Goal: Transaction & Acquisition: Purchase product/service

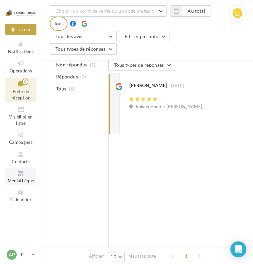
scroll to position [100, 0]
click at [32, 255] on icon at bounding box center [33, 255] width 4 height 6
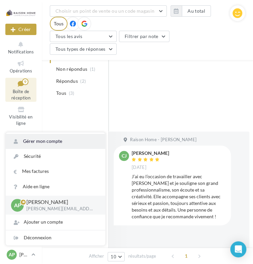
scroll to position [301, 0]
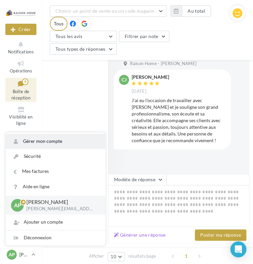
click at [61, 141] on link "Gérer mon compte" at bounding box center [56, 141] width 100 height 15
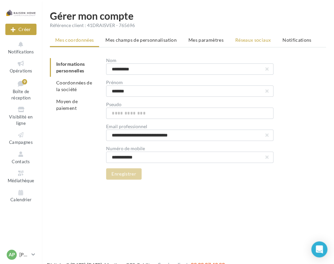
click at [253, 40] on span "Réseaux sociaux" at bounding box center [252, 40] width 35 height 6
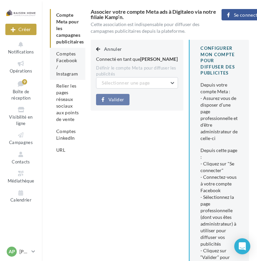
scroll to position [33, 0]
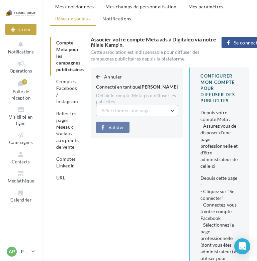
click at [172, 116] on button "Sélectionner une page" at bounding box center [137, 110] width 82 height 11
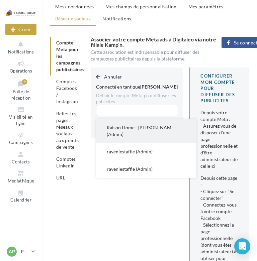
click at [123, 136] on span "Raison Home - Adeline Paternotte (Admin)" at bounding box center [141, 131] width 69 height 12
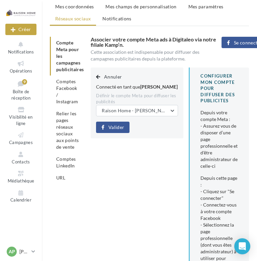
click at [116, 130] on span "Valider" at bounding box center [116, 127] width 16 height 5
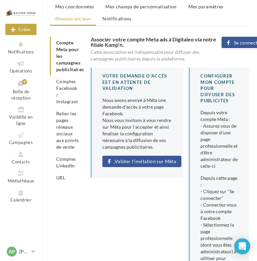
click at [136, 162] on span "Valider l'invitation sur Méta" at bounding box center [145, 161] width 61 height 5
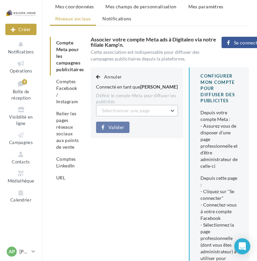
click at [141, 113] on span "Sélectionner une page" at bounding box center [126, 111] width 48 height 6
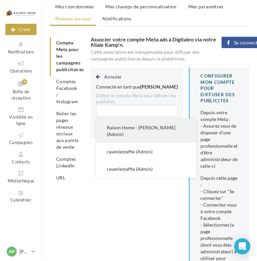
click at [122, 133] on span "Raison Home - Adeline Paternotte (Admin)" at bounding box center [141, 131] width 69 height 12
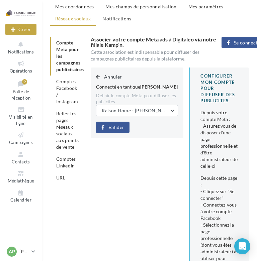
click at [118, 130] on span "Valider" at bounding box center [116, 127] width 16 height 5
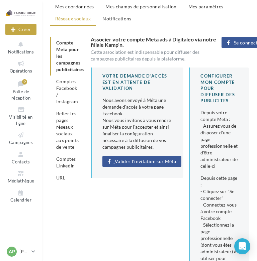
click at [123, 160] on span "Valider l'invitation sur Méta" at bounding box center [145, 161] width 61 height 5
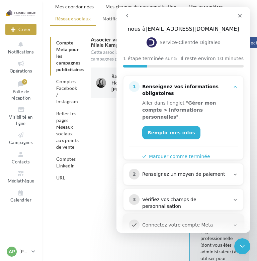
scroll to position [0, 0]
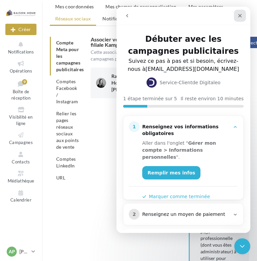
click at [241, 15] on icon "Fermer" at bounding box center [239, 15] width 5 height 5
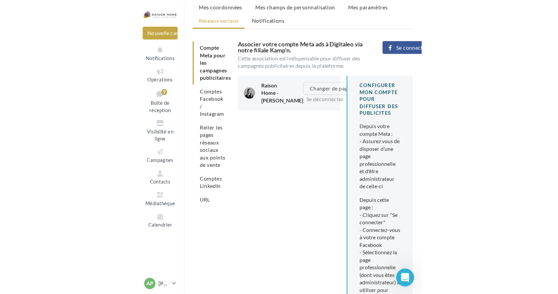
scroll to position [11, 0]
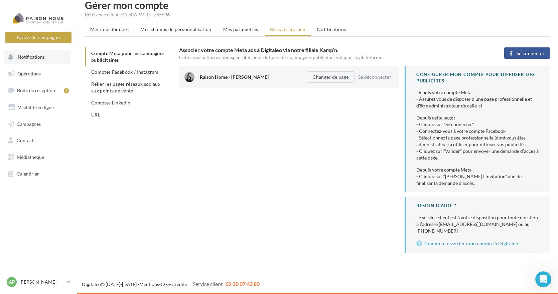
drag, startPoint x: 35, startPoint y: 58, endPoint x: 36, endPoint y: 55, distance: 3.5
click at [35, 58] on span "Notifications" at bounding box center [31, 57] width 27 height 6
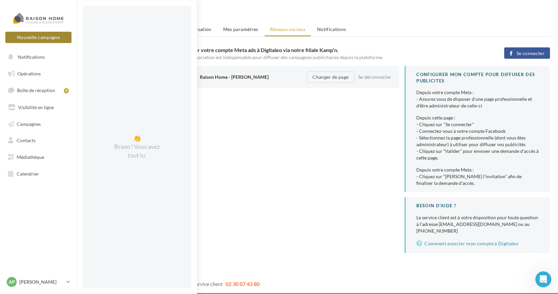
click at [42, 40] on button "Nouvelle campagne" at bounding box center [38, 37] width 66 height 11
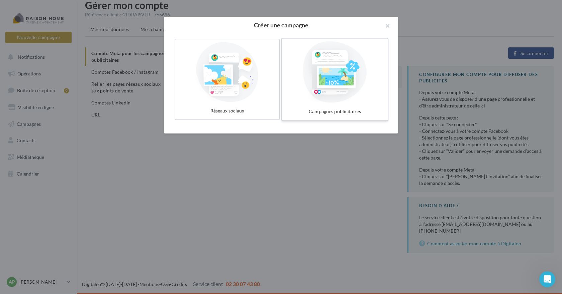
click at [253, 74] on div at bounding box center [334, 72] width 100 height 62
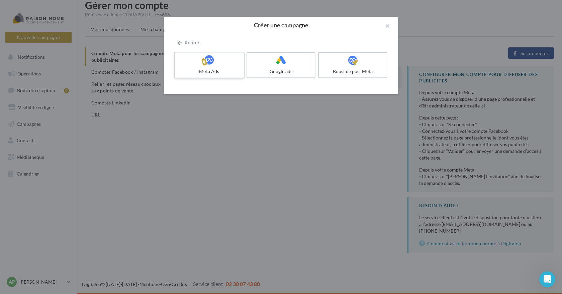
click at [217, 66] on div at bounding box center [209, 60] width 64 height 10
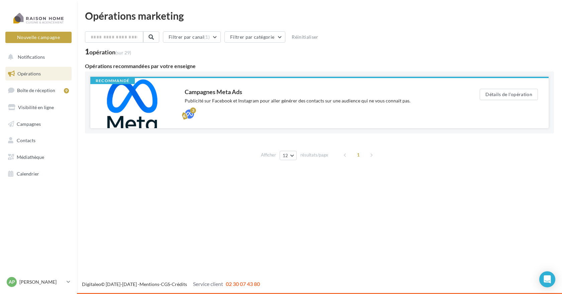
click at [221, 84] on div "Campagnes Meta Ads Publicité sur Facebook et Instagram pour aller générer des c…" at bounding box center [321, 103] width 295 height 50
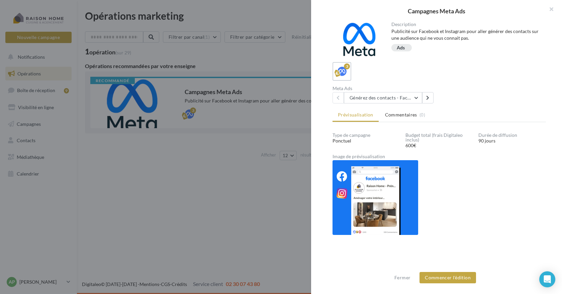
scroll to position [1, 0]
click at [367, 198] on img at bounding box center [375, 197] width 86 height 75
click at [378, 191] on img at bounding box center [375, 197] width 86 height 75
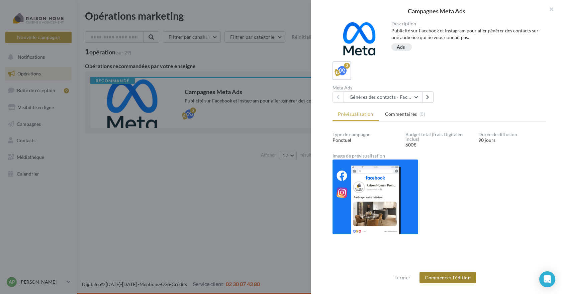
click at [446, 275] on button "Commencer l'édition" at bounding box center [447, 277] width 56 height 11
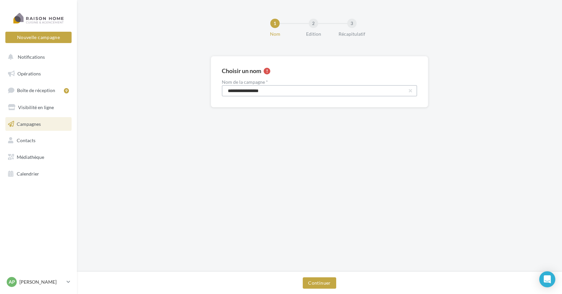
click at [280, 92] on input "**********" at bounding box center [319, 90] width 195 height 11
type input "**********"
click at [318, 283] on button "Continuer" at bounding box center [319, 283] width 33 height 11
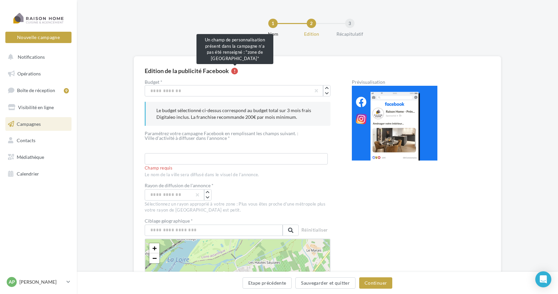
click at [235, 73] on div at bounding box center [234, 71] width 7 height 7
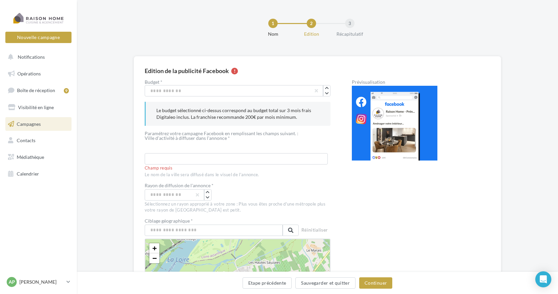
click at [236, 72] on div at bounding box center [234, 71] width 7 height 7
click at [184, 160] on input "text" at bounding box center [236, 158] width 183 height 11
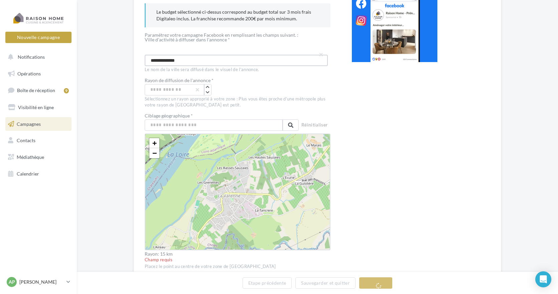
scroll to position [100, 0]
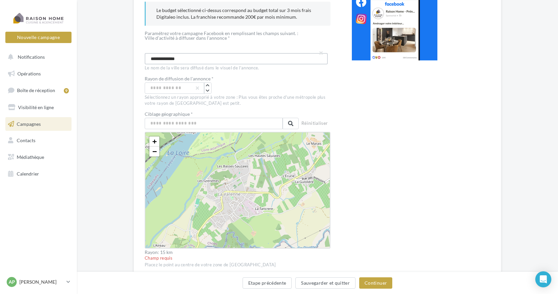
type input "**********"
click at [172, 89] on input "**" at bounding box center [175, 88] width 60 height 11
click at [195, 126] on input "text" at bounding box center [214, 123] width 138 height 11
click at [192, 125] on input "text" at bounding box center [214, 123] width 138 height 11
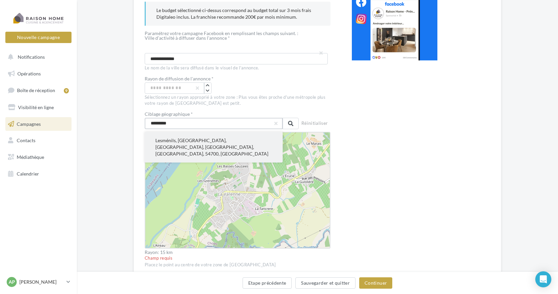
type input "*********"
click at [192, 142] on button "Lesménils, Nancy, Meurthe-et-Moselle, Grand Est, France métropolitaine, 54700, …" at bounding box center [214, 147] width 138 height 31
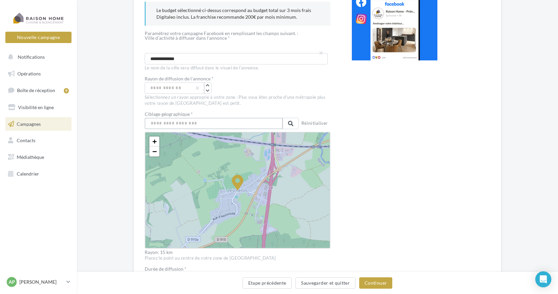
click at [192, 124] on input "text" at bounding box center [214, 123] width 138 height 11
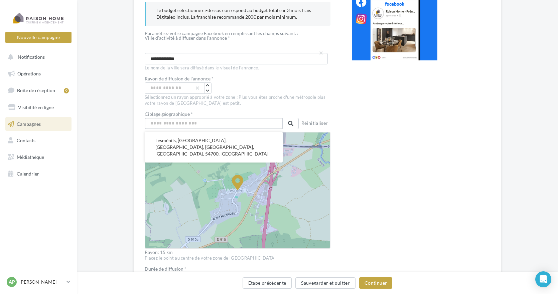
click at [172, 121] on input "text" at bounding box center [214, 123] width 138 height 11
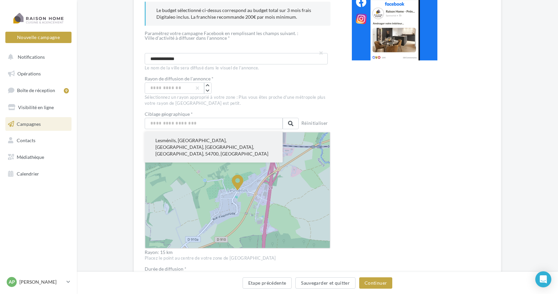
click at [167, 148] on button "Lesménils, Nancy, Meurthe-et-Moselle, Grand Est, France métropolitaine, 54700, …" at bounding box center [214, 147] width 138 height 31
type input "**********"
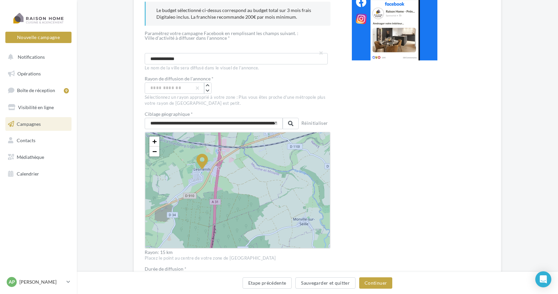
click at [385, 188] on div "Prévisualisation La prévisualisation est non-contractuelle" at bounding box center [421, 190] width 138 height 421
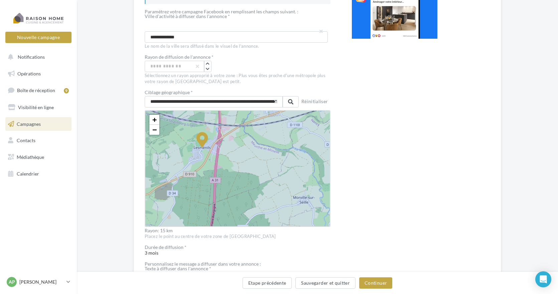
scroll to position [134, 0]
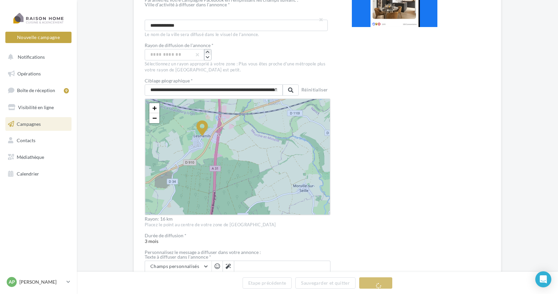
click at [208, 52] on icon "button" at bounding box center [208, 52] width 4 height 4
click at [509, 184] on div "**********" at bounding box center [317, 160] width 481 height 477
click at [449, 182] on div "Prévisualisation La prévisualisation est non-contractuelle" at bounding box center [421, 156] width 138 height 421
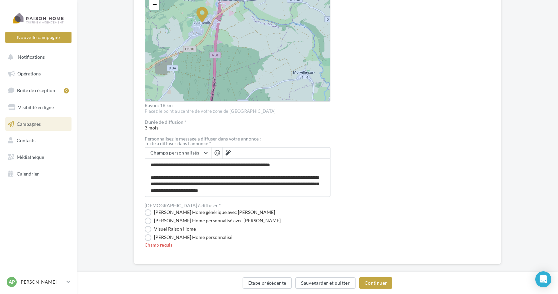
scroll to position [257, 0]
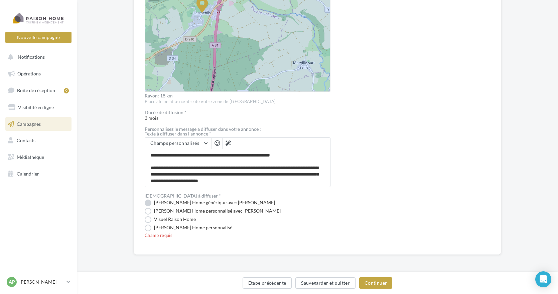
click at [150, 203] on label "Visuel Raison Home générique avec Nom" at bounding box center [210, 203] width 130 height 7
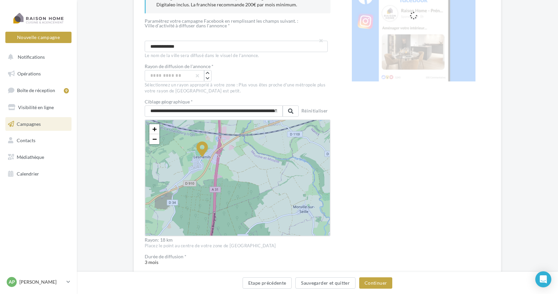
scroll to position [110, 0]
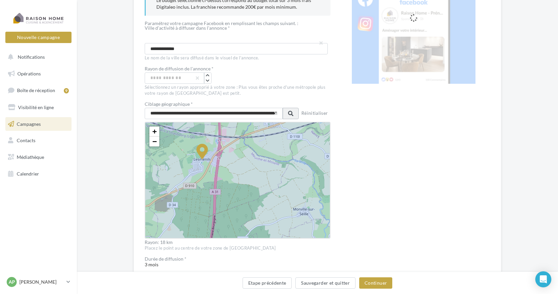
click at [290, 113] on span at bounding box center [290, 113] width 5 height 5
click at [314, 114] on button "Réinitialiser" at bounding box center [315, 113] width 32 height 9
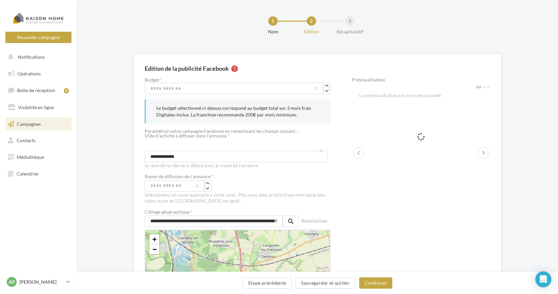
scroll to position [0, 0]
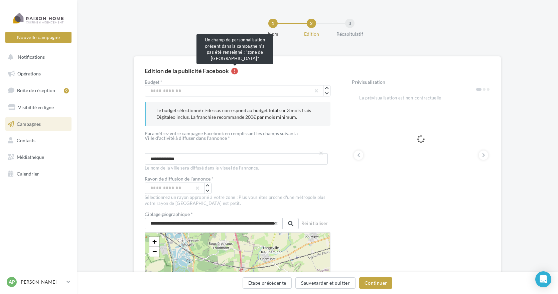
click at [234, 71] on div at bounding box center [234, 71] width 7 height 7
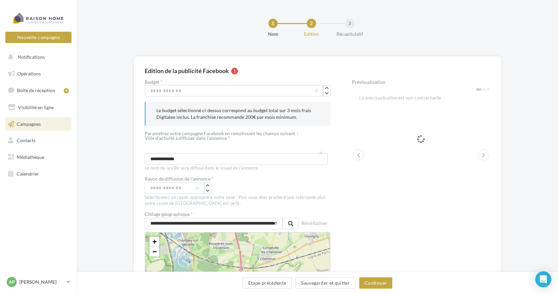
click at [234, 71] on div at bounding box center [234, 71] width 7 height 7
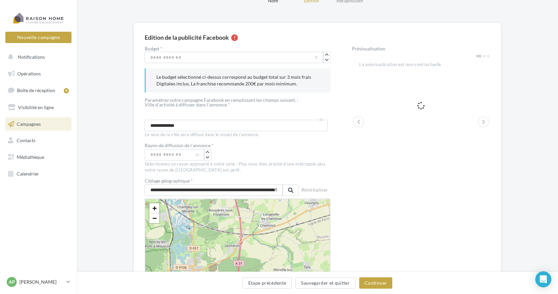
click at [240, 113] on div "PONT A MOUSSON" at bounding box center [236, 114] width 170 height 5
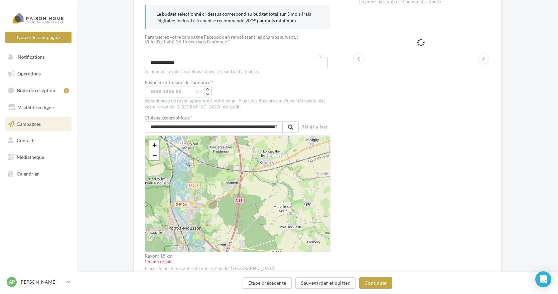
scroll to position [134, 0]
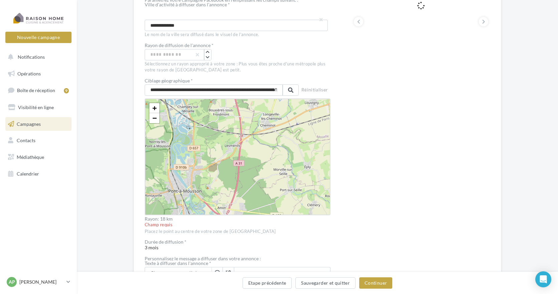
click at [209, 142] on div "+ − Leaflet" at bounding box center [238, 157] width 186 height 117
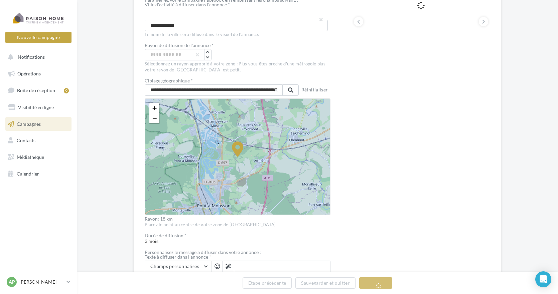
click at [266, 160] on icon at bounding box center [238, 157] width 480 height 480
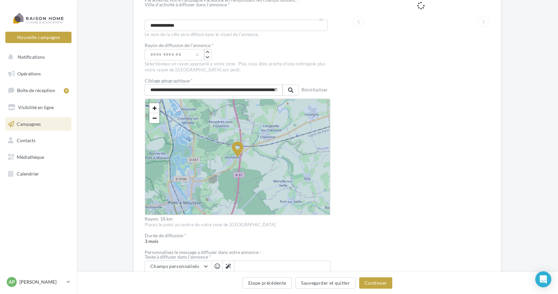
click at [321, 233] on div "**********" at bounding box center [238, 200] width 186 height 508
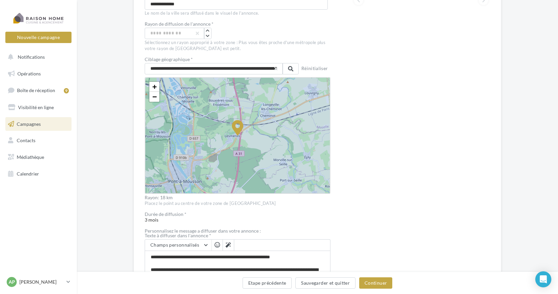
scroll to position [201, 0]
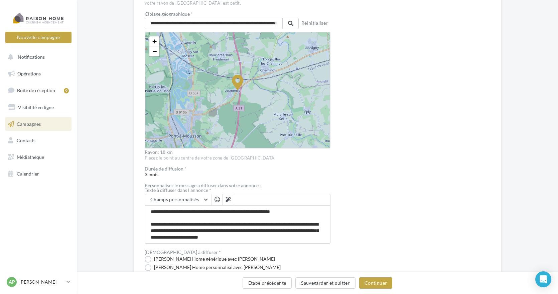
click at [260, 202] on span at bounding box center [282, 199] width 96 height 11
click at [250, 199] on span at bounding box center [282, 199] width 96 height 11
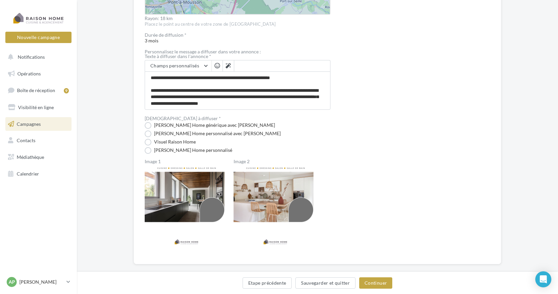
scroll to position [344, 0]
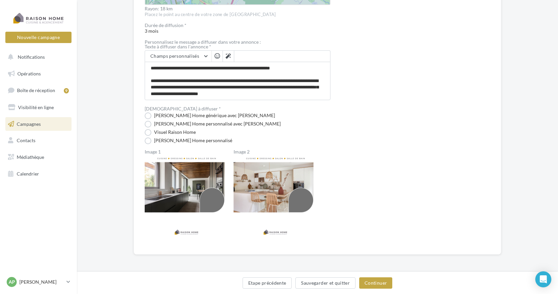
click at [260, 163] on img at bounding box center [276, 197] width 84 height 84
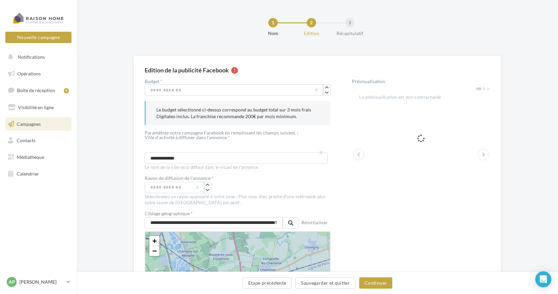
scroll to position [0, 0]
click at [199, 159] on input "**********" at bounding box center [236, 158] width 183 height 11
click at [271, 25] on div "1" at bounding box center [272, 23] width 9 height 9
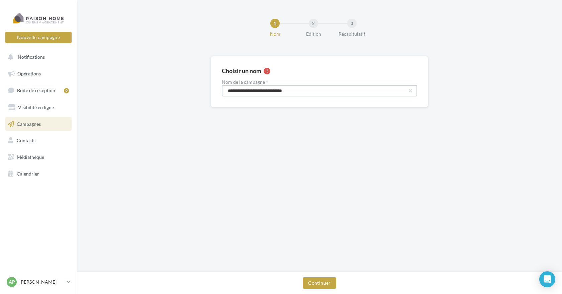
drag, startPoint x: 271, startPoint y: 91, endPoint x: 223, endPoint y: 86, distance: 48.3
click at [223, 86] on input "**********" at bounding box center [319, 90] width 195 height 11
type input "**********"
click at [327, 287] on button "Continuer" at bounding box center [319, 283] width 33 height 11
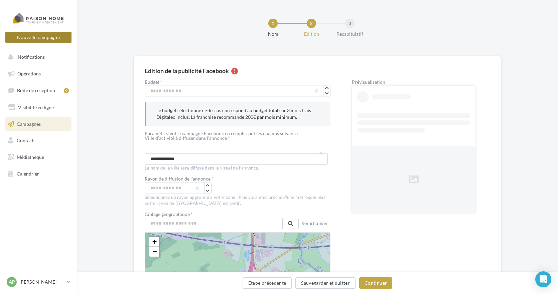
click at [29, 36] on button "Nouvelle campagne" at bounding box center [38, 37] width 66 height 11
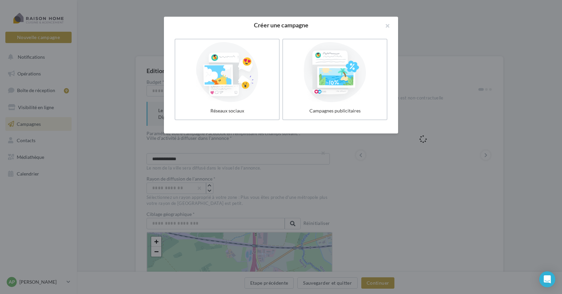
click at [36, 194] on div at bounding box center [281, 147] width 562 height 294
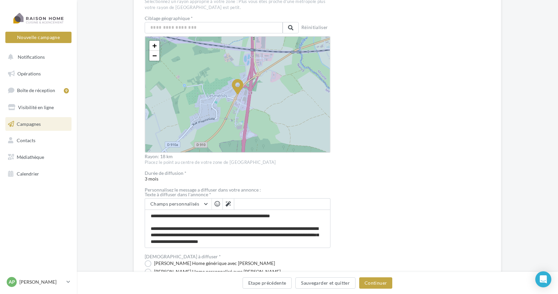
scroll to position [234, 0]
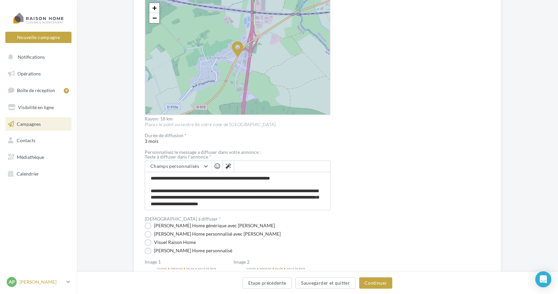
click at [70, 281] on icon at bounding box center [69, 282] width 4 height 6
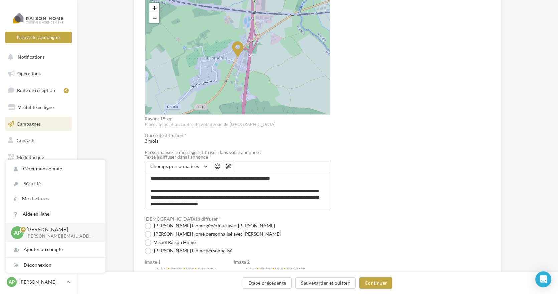
click at [284, 153] on div "Personnalisez le message a diffuser dans votre annonce :" at bounding box center [238, 152] width 186 height 5
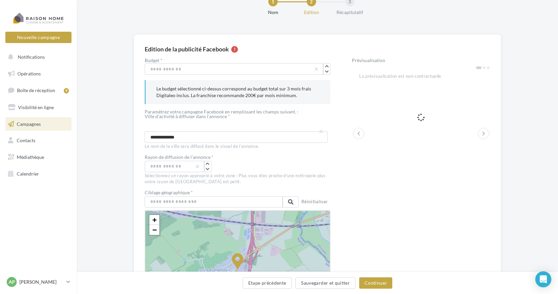
scroll to position [33, 0]
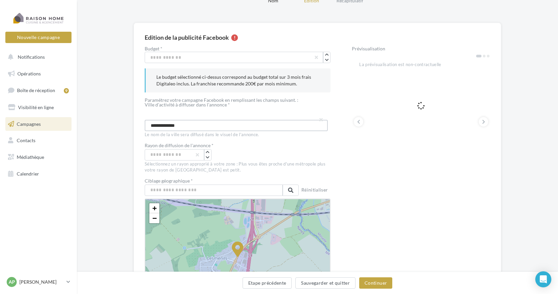
click at [239, 128] on input "**********" at bounding box center [236, 125] width 183 height 11
drag, startPoint x: 199, startPoint y: 126, endPoint x: 137, endPoint y: 126, distance: 62.5
click at [137, 126] on div "**********" at bounding box center [318, 294] width 368 height 543
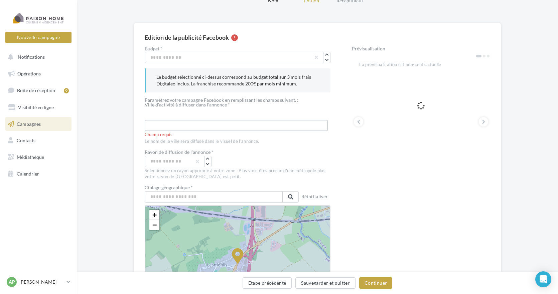
click at [157, 123] on input "text" at bounding box center [236, 125] width 183 height 11
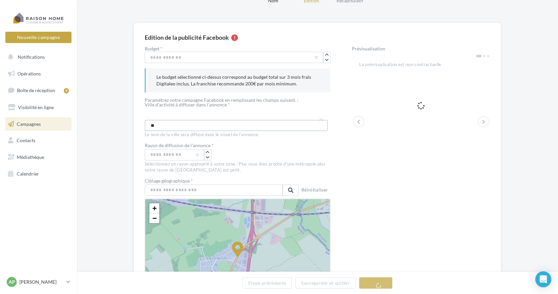
type input "*"
type input "**********"
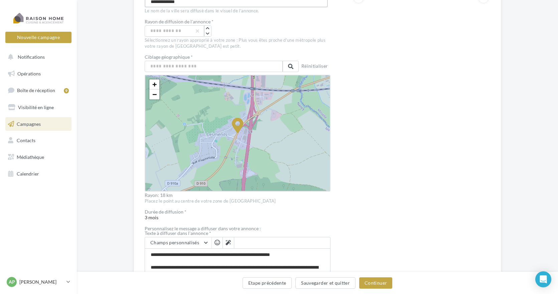
scroll to position [167, 0]
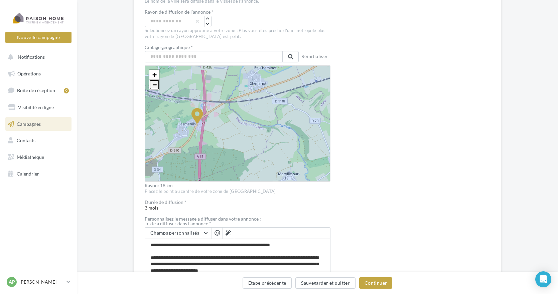
click at [156, 83] on span "−" at bounding box center [154, 85] width 4 height 8
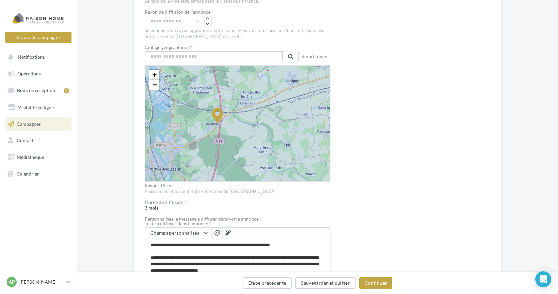
click at [204, 52] on input "text" at bounding box center [214, 56] width 138 height 11
click at [287, 57] on button at bounding box center [291, 56] width 16 height 11
click at [291, 56] on span at bounding box center [290, 56] width 5 height 5
click at [219, 125] on icon at bounding box center [218, 123] width 480 height 480
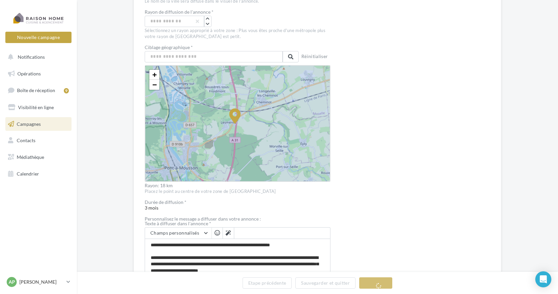
click at [215, 122] on icon at bounding box center [235, 123] width 480 height 480
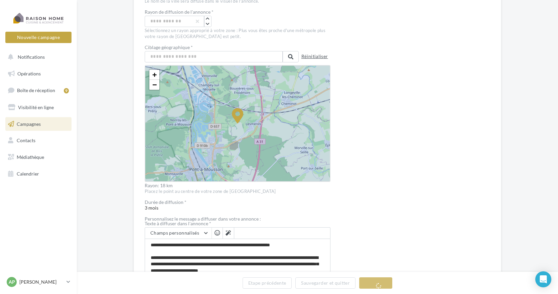
click at [315, 60] on button "Réinitialiser" at bounding box center [315, 56] width 32 height 9
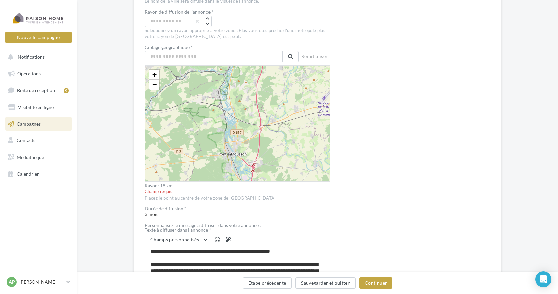
click at [238, 160] on div "+ − Leaflet" at bounding box center [238, 123] width 186 height 117
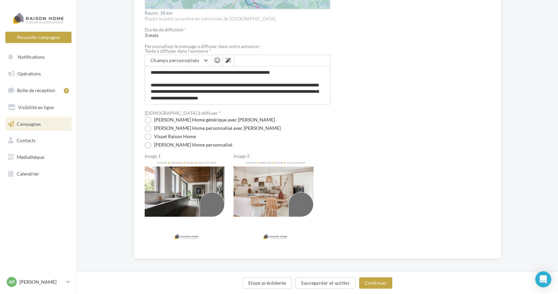
scroll to position [344, 0]
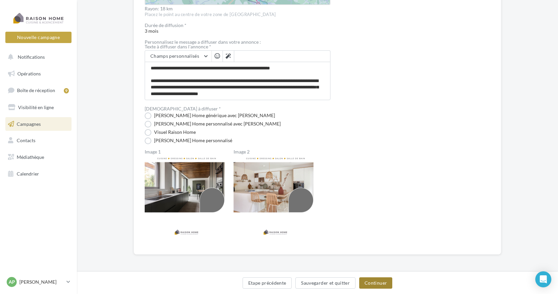
click at [372, 283] on button "Continuer" at bounding box center [375, 283] width 33 height 11
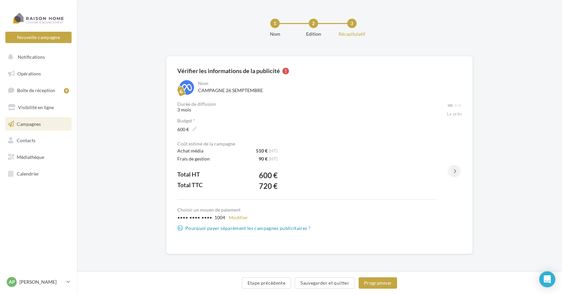
click at [453, 170] on button at bounding box center [454, 171] width 9 height 9
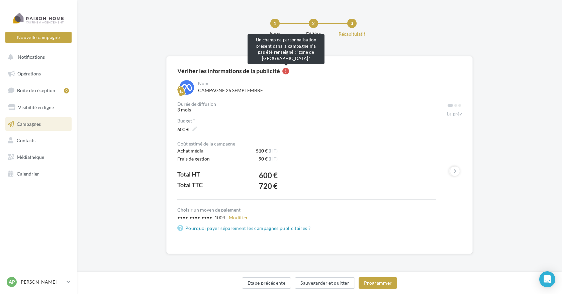
click at [287, 72] on div at bounding box center [285, 71] width 7 height 7
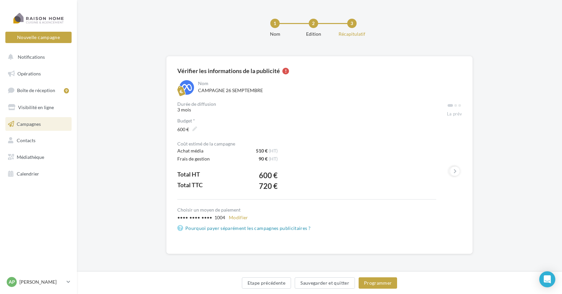
click at [287, 72] on div at bounding box center [285, 71] width 7 height 7
click at [21, 124] on span "Campagnes" at bounding box center [29, 124] width 24 height 6
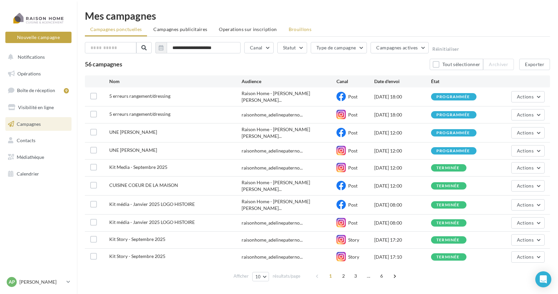
click at [294, 28] on span "Brouillons" at bounding box center [300, 29] width 23 height 6
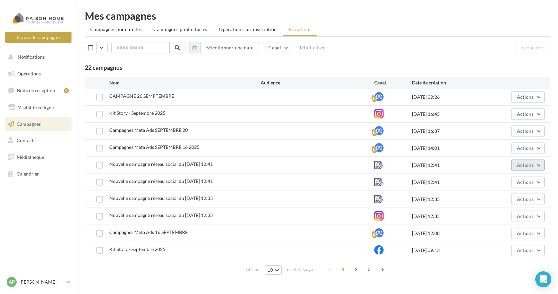
click at [527, 166] on span "Actions" at bounding box center [525, 165] width 17 height 6
click at [499, 182] on button "Editer" at bounding box center [511, 180] width 67 height 17
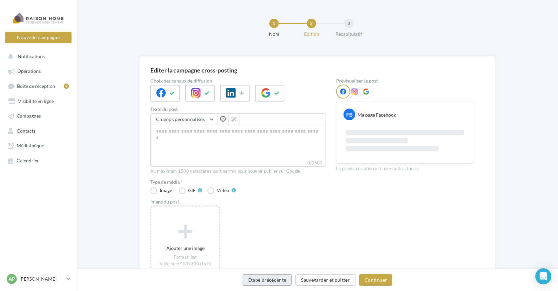
click at [274, 279] on button "Étape précédente" at bounding box center [267, 279] width 49 height 11
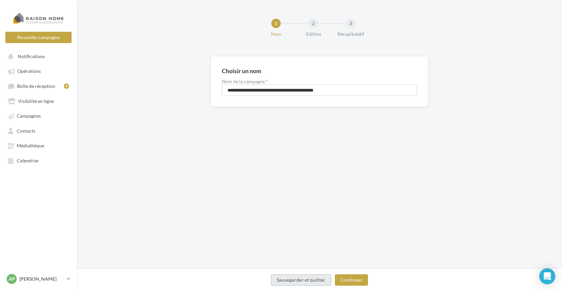
click at [274, 279] on button "Sauvegarder et quitter" at bounding box center [301, 279] width 60 height 11
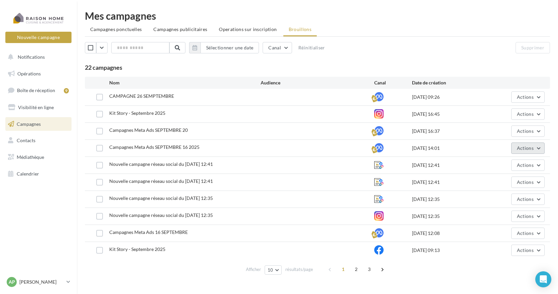
click at [524, 146] on span "Actions" at bounding box center [525, 148] width 17 height 6
click at [503, 165] on button "Editer" at bounding box center [511, 163] width 67 height 17
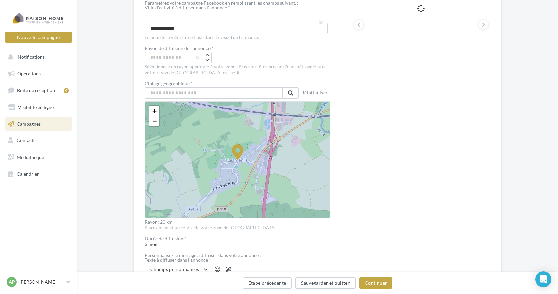
scroll to position [134, 0]
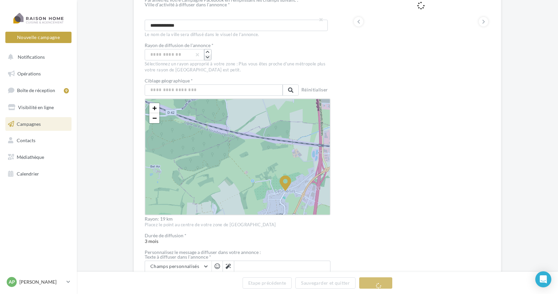
click at [208, 58] on icon "button" at bounding box center [208, 57] width 4 height 4
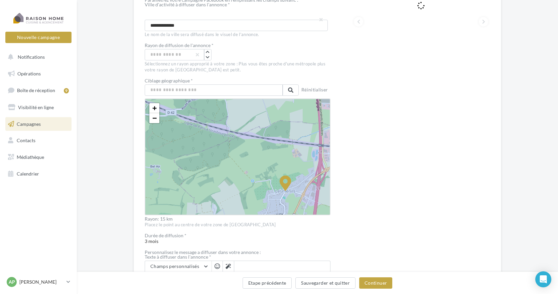
click at [419, 193] on div "Prévisualisation La prévisualisation est non-contractuelle" at bounding box center [421, 200] width 138 height 508
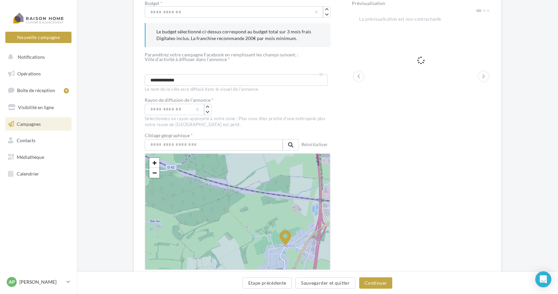
scroll to position [67, 0]
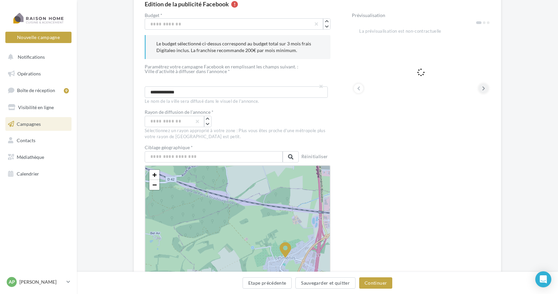
click at [485, 89] on icon at bounding box center [483, 88] width 3 height 7
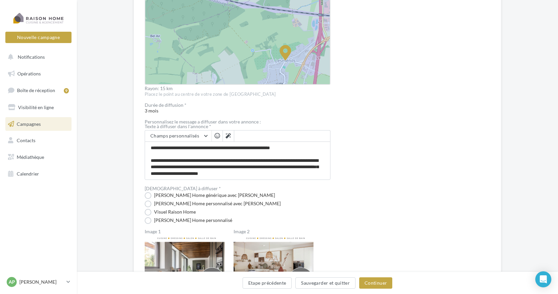
scroll to position [211, 0]
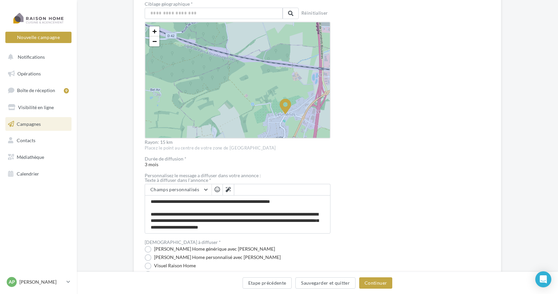
click at [248, 187] on span at bounding box center [282, 189] width 96 height 11
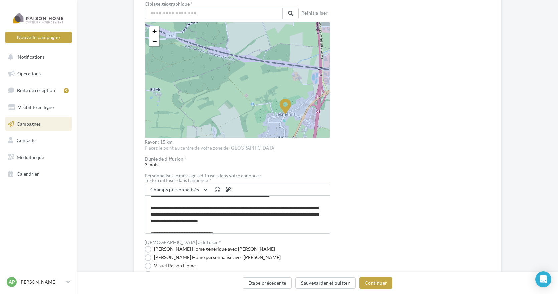
scroll to position [0, 0]
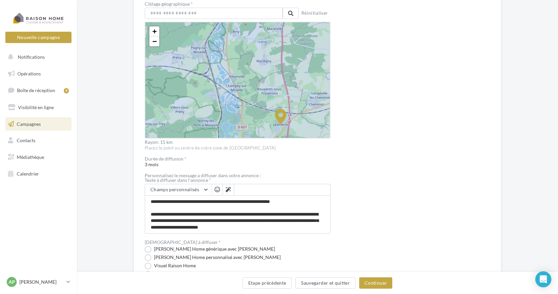
click at [358, 112] on div "Prévisualisation La prévisualisation est non-contractuelle" at bounding box center [421, 123] width 138 height 508
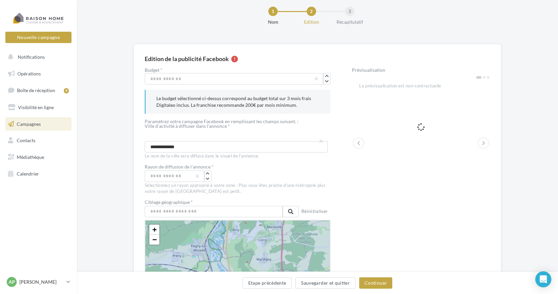
scroll to position [10, 0]
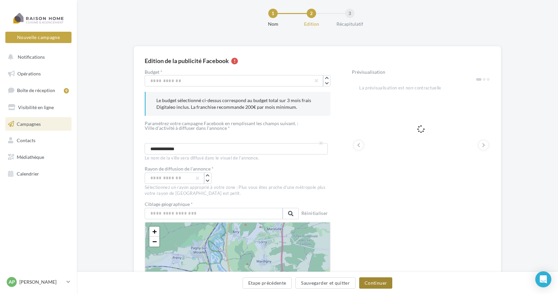
click at [377, 287] on button "Continuer" at bounding box center [375, 283] width 33 height 11
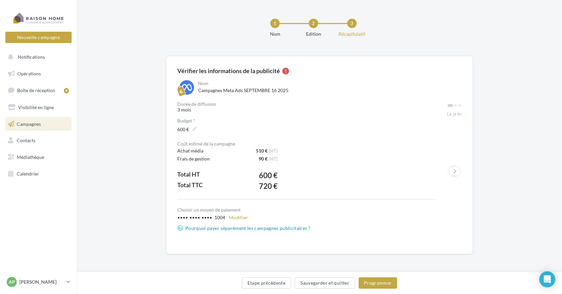
click at [294, 90] on div "Nom Campagnes Meta Ads [DATE]" at bounding box center [329, 88] width 265 height 17
click at [284, 115] on div "Durée de diffusion 3 mois Budget * *** 600 € Coût estimé de la campagne Achat m…" at bounding box center [306, 167] width 259 height 131
click at [219, 118] on div "Durée de diffusion 3 mois Budget * *** 600 € Coût estimé de la campagne Achat m…" at bounding box center [306, 167] width 259 height 131
click at [215, 93] on div "Nom Campagnes Meta Ads [DATE]" at bounding box center [329, 88] width 265 height 17
click at [194, 130] on label "600 €" at bounding box center [186, 130] width 25 height 10
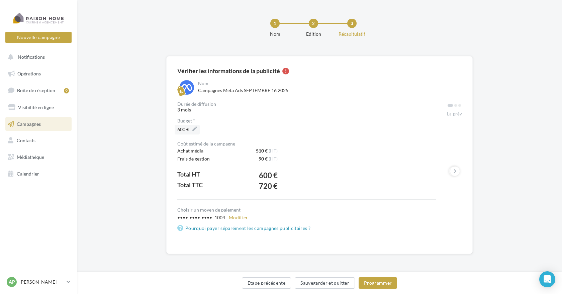
click at [194, 130] on input "***" at bounding box center [186, 130] width 28 height 11
click at [239, 128] on span "***" at bounding box center [306, 130] width 259 height 11
click at [240, 90] on div "Nom Campagnes Meta Ads [DATE]" at bounding box center [329, 88] width 265 height 17
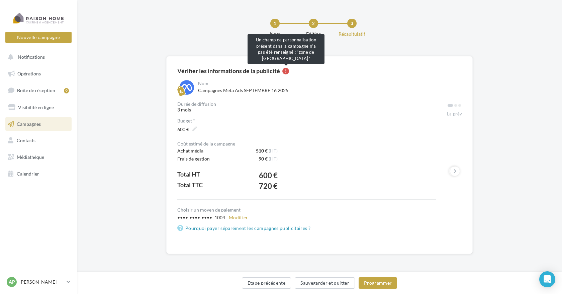
click at [287, 71] on div at bounding box center [285, 71] width 7 height 7
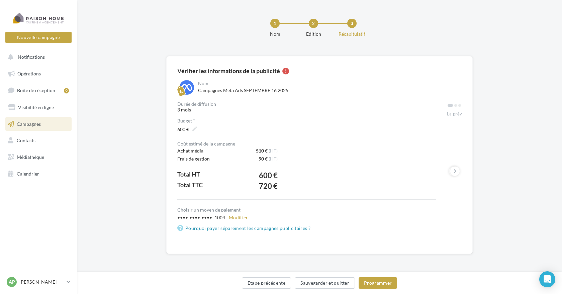
click at [287, 71] on div at bounding box center [285, 71] width 7 height 7
click at [285, 71] on div at bounding box center [285, 71] width 7 height 7
click at [285, 73] on div at bounding box center [285, 71] width 7 height 7
click at [287, 74] on div at bounding box center [285, 71] width 7 height 7
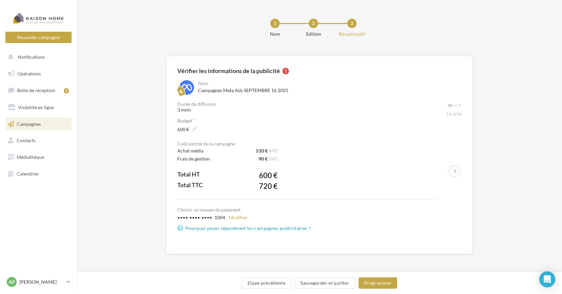
click at [287, 71] on div at bounding box center [285, 71] width 7 height 7
click at [289, 87] on div "Nom Campagnes Meta Ads SEPTEMBRE 16 2025" at bounding box center [329, 88] width 265 height 17
click at [338, 284] on button "Sauvegarder et quitter" at bounding box center [324, 283] width 60 height 11
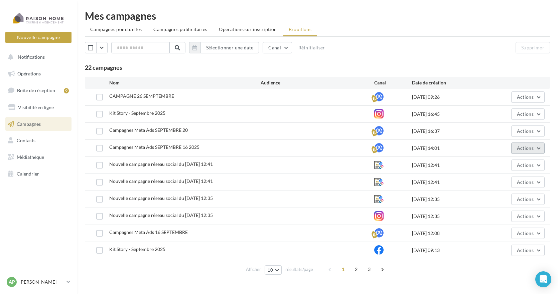
click at [529, 147] on span "Actions" at bounding box center [525, 148] width 17 height 6
click at [501, 217] on button "Supprimer" at bounding box center [511, 216] width 67 height 17
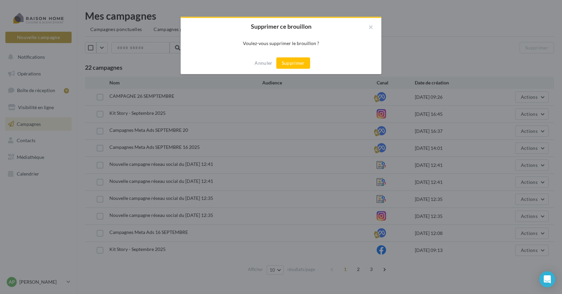
click at [293, 62] on button "Supprimer" at bounding box center [293, 62] width 34 height 11
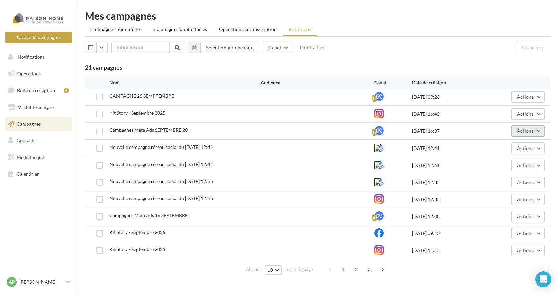
click at [534, 132] on button "Actions" at bounding box center [527, 131] width 33 height 11
click at [502, 200] on button "Supprimer" at bounding box center [511, 199] width 67 height 17
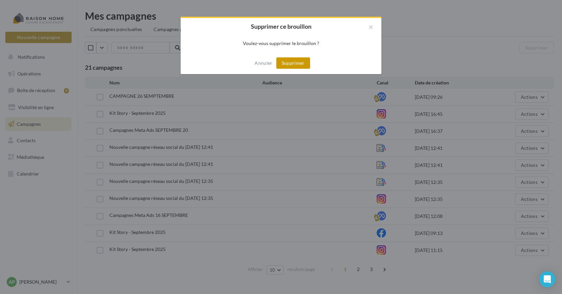
click at [293, 63] on button "Supprimer" at bounding box center [293, 62] width 34 height 11
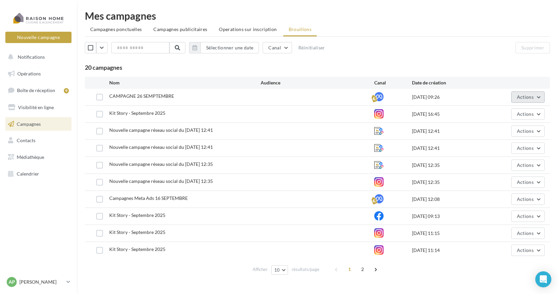
click at [529, 98] on span "Actions" at bounding box center [525, 97] width 17 height 6
click at [500, 164] on button "Supprimer" at bounding box center [511, 164] width 67 height 17
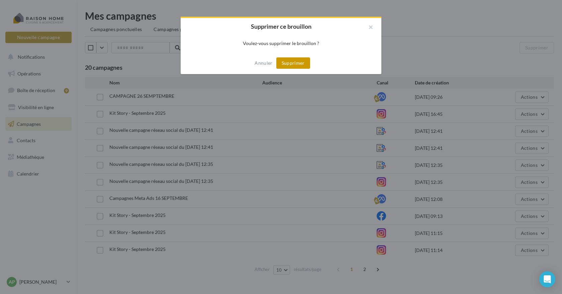
click at [292, 63] on button "Supprimer" at bounding box center [293, 62] width 34 height 11
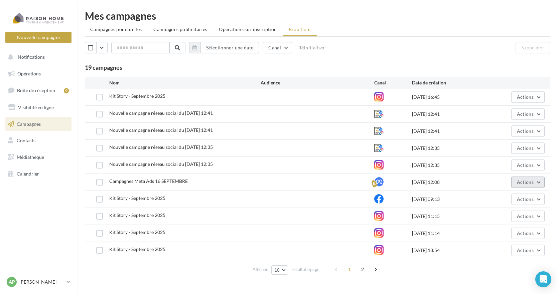
click at [532, 183] on span "Actions" at bounding box center [525, 183] width 17 height 6
click at [507, 254] on button "Supprimer" at bounding box center [511, 250] width 67 height 17
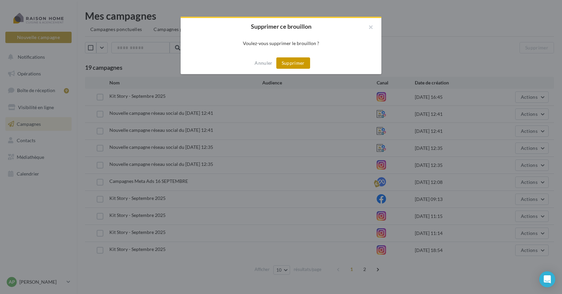
click at [296, 65] on button "Supprimer" at bounding box center [293, 62] width 34 height 11
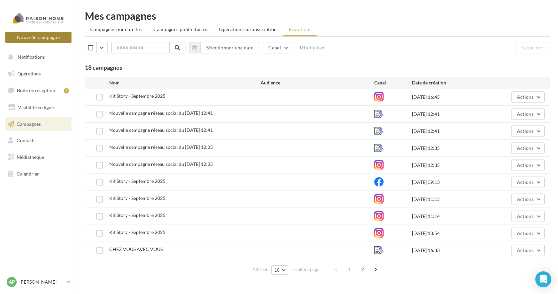
click at [41, 37] on button "Nouvelle campagne" at bounding box center [38, 37] width 66 height 11
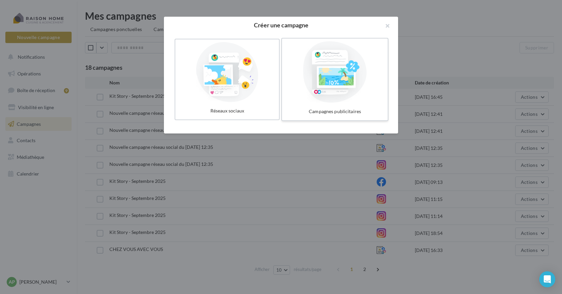
click at [326, 74] on div at bounding box center [334, 72] width 100 height 62
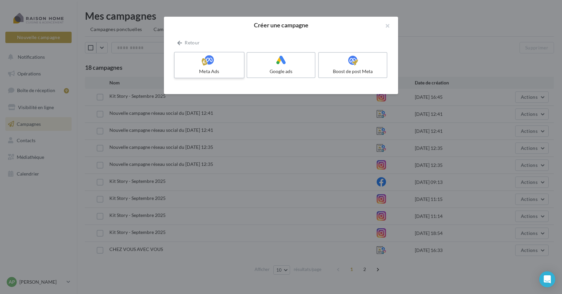
click at [212, 64] on icon at bounding box center [209, 60] width 10 height 10
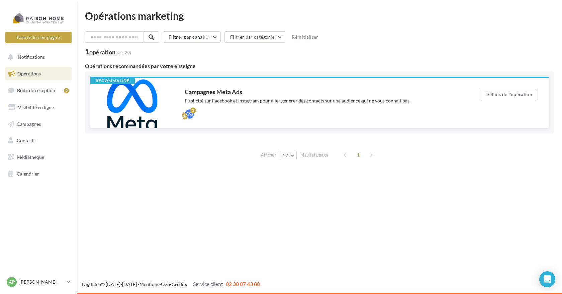
click at [236, 100] on div "Publicité sur Facebook et Instagram pour aller générer des contacts sur une aud…" at bounding box center [319, 101] width 268 height 7
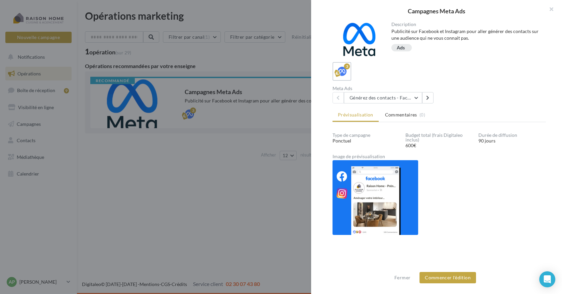
scroll to position [1, 0]
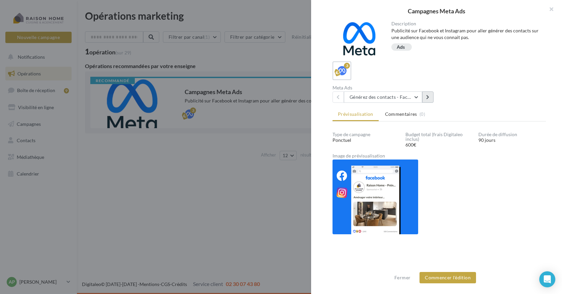
click at [426, 99] on icon at bounding box center [427, 97] width 3 height 5
click at [339, 97] on icon at bounding box center [337, 97] width 3 height 5
click at [496, 140] on div "90 jours" at bounding box center [512, 140] width 68 height 7
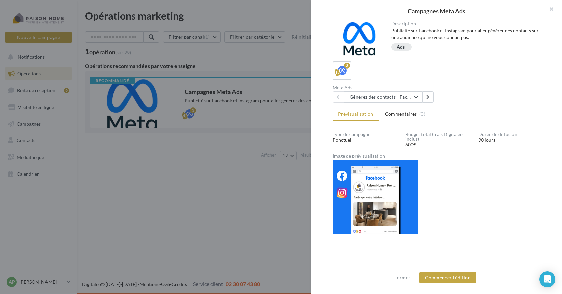
click at [423, 138] on div "Budget total (frais Digitaleo inclus)" at bounding box center [439, 136] width 68 height 9
click at [394, 216] on img at bounding box center [375, 197] width 86 height 75
click at [384, 202] on img at bounding box center [375, 197] width 86 height 75
click at [446, 274] on button "Commencer l'édition" at bounding box center [447, 277] width 56 height 11
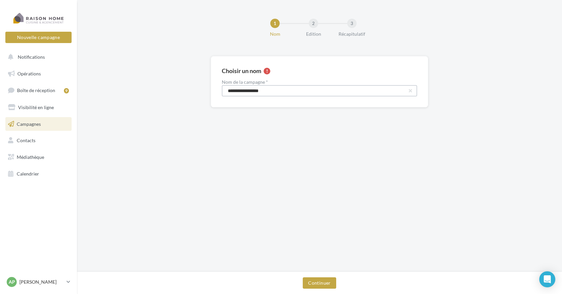
drag, startPoint x: 251, startPoint y: 91, endPoint x: 220, endPoint y: 86, distance: 31.8
click at [220, 86] on div "**********" at bounding box center [319, 81] width 217 height 51
click at [258, 90] on input "********" at bounding box center [319, 90] width 195 height 11
click at [309, 89] on input "**********" at bounding box center [319, 90] width 195 height 11
type input "**********"
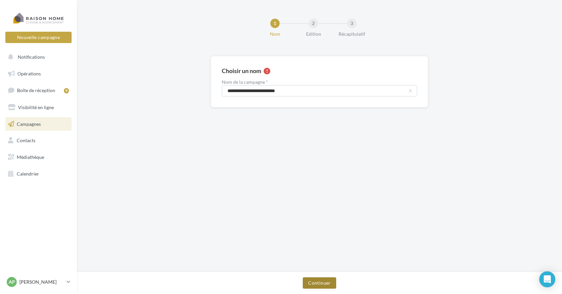
click at [323, 282] on button "Continuer" at bounding box center [319, 283] width 33 height 11
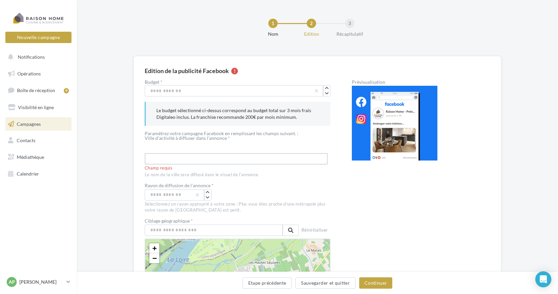
click at [238, 157] on input "text" at bounding box center [236, 158] width 183 height 11
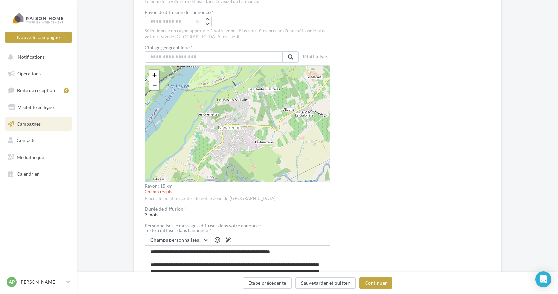
scroll to position [167, 0]
type input "**********"
click at [204, 58] on input "text" at bounding box center [214, 56] width 138 height 11
type input "******"
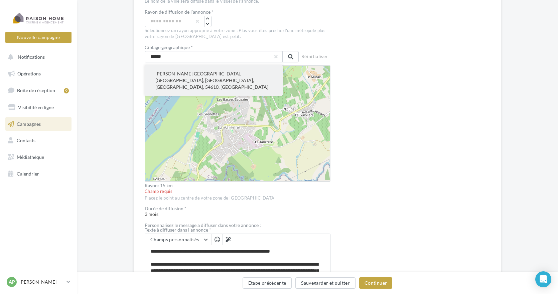
click at [201, 73] on button "Nomeny, Nancy, Meurthe-et-Moselle, Grand Est, France métropolitaine, 54610, Fra…" at bounding box center [214, 80] width 138 height 31
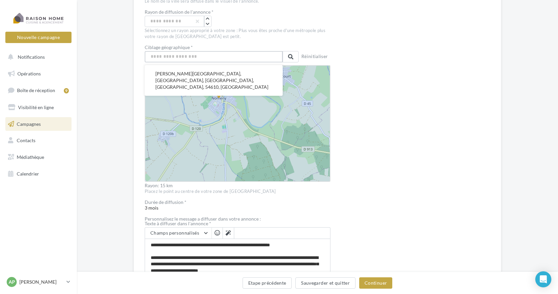
click at [186, 55] on input "text" at bounding box center [214, 56] width 138 height 11
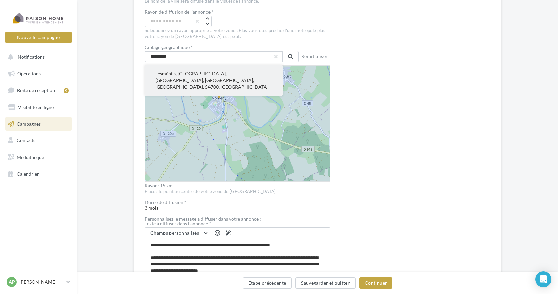
type input "*********"
click at [180, 74] on button "Lesménils, Nancy, Meurthe-et-Moselle, Grand Est, France métropolitaine, 54700, …" at bounding box center [214, 80] width 138 height 31
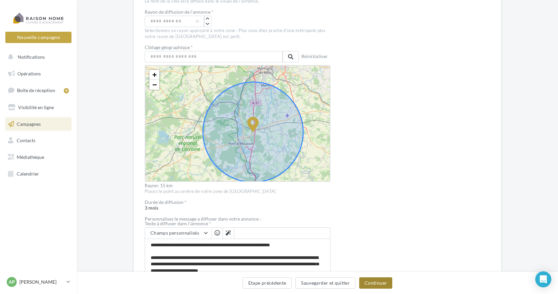
click at [378, 283] on button "Continuer" at bounding box center [375, 283] width 33 height 11
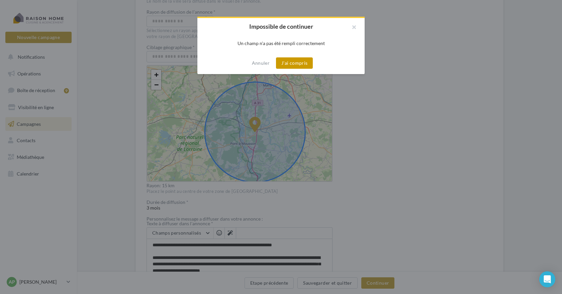
click at [292, 61] on button "J'ai compris" at bounding box center [294, 62] width 37 height 11
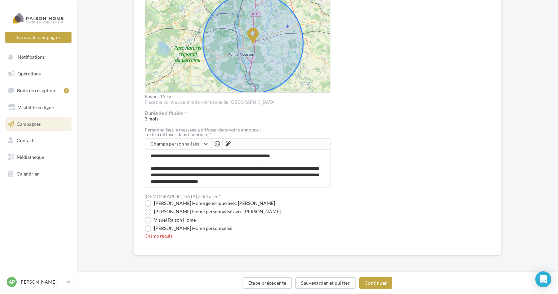
scroll to position [257, 0]
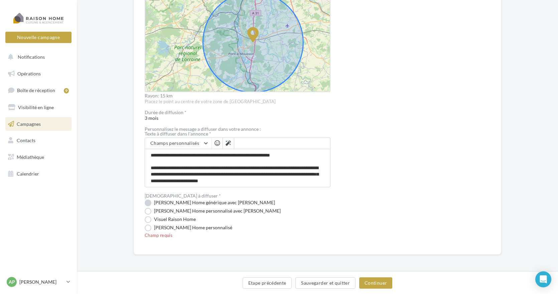
click at [151, 205] on label "Visuel Raison Home générique avec Nom" at bounding box center [210, 203] width 130 height 7
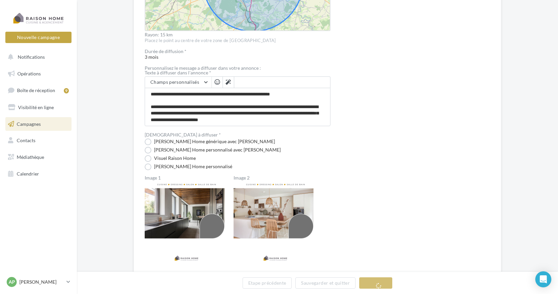
scroll to position [324, 0]
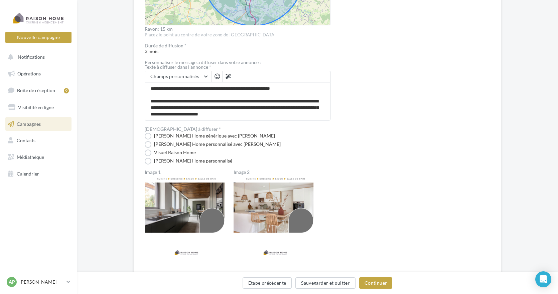
click at [276, 204] on img at bounding box center [276, 217] width 84 height 84
click at [283, 207] on img at bounding box center [276, 217] width 84 height 84
click at [274, 208] on img at bounding box center [276, 217] width 84 height 84
click at [258, 191] on img at bounding box center [276, 217] width 84 height 84
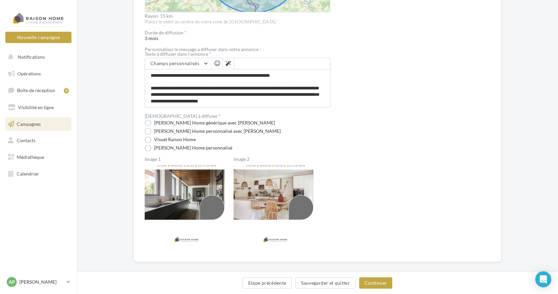
scroll to position [344, 0]
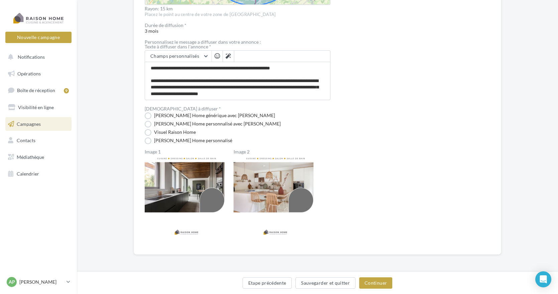
click at [253, 190] on img at bounding box center [276, 197] width 84 height 84
click at [264, 182] on img at bounding box center [276, 197] width 84 height 84
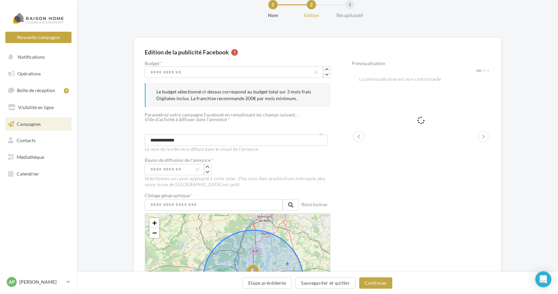
scroll to position [0, 0]
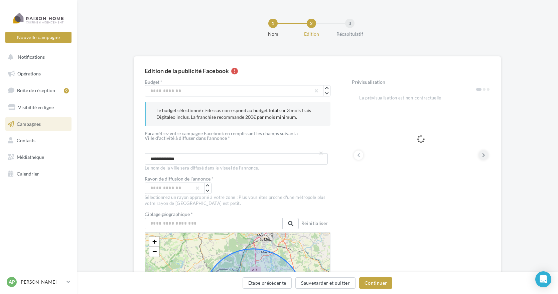
click at [483, 155] on icon at bounding box center [483, 155] width 3 height 7
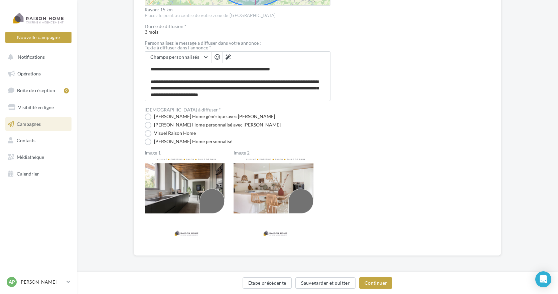
scroll to position [344, 0]
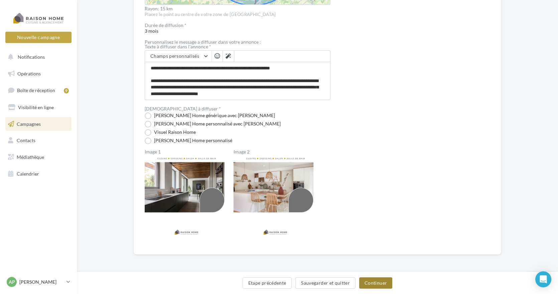
click at [382, 283] on button "Continuer" at bounding box center [375, 283] width 33 height 11
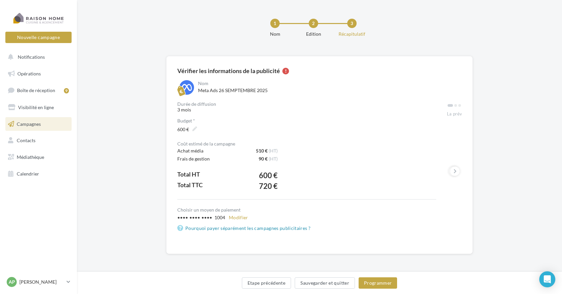
click at [219, 218] on div "1004" at bounding box center [219, 218] width 11 height 7
click at [458, 172] on button at bounding box center [454, 171] width 9 height 9
click at [455, 170] on icon at bounding box center [454, 171] width 3 height 7
click at [292, 228] on link "Pourquoi payer séparément les campagnes publicitaires ?" at bounding box center [306, 229] width 259 height 8
click at [384, 282] on button "Programmer" at bounding box center [377, 283] width 39 height 11
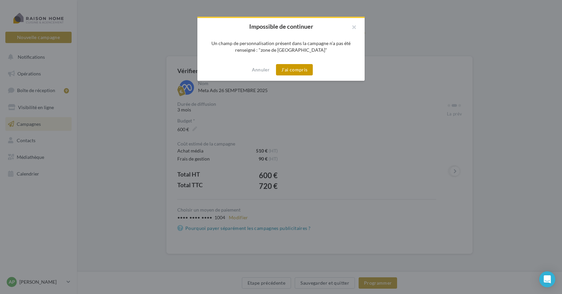
click at [288, 70] on button "J'ai compris" at bounding box center [294, 69] width 37 height 11
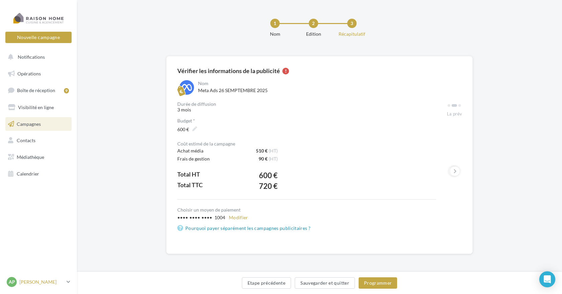
click at [41, 279] on div "AP Adeline PATERNOTTE adeline.paternotte@raisonhome.com" at bounding box center [35, 282] width 57 height 10
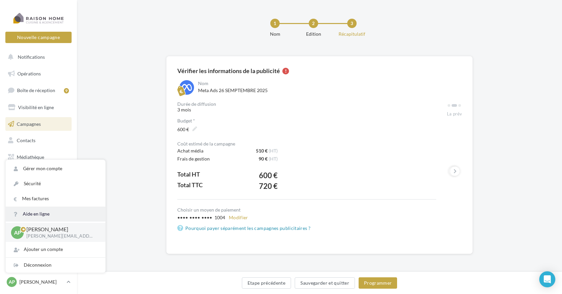
click at [44, 215] on link "Aide en ligne" at bounding box center [56, 214] width 100 height 15
click at [378, 283] on button "Programmer" at bounding box center [377, 283] width 39 height 11
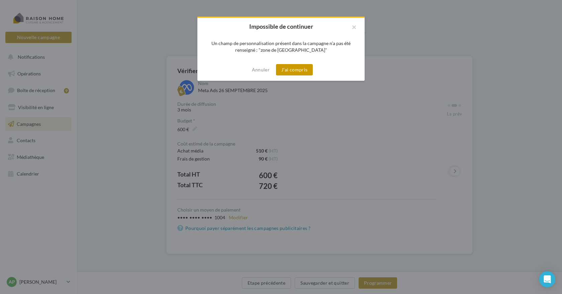
click at [300, 67] on button "J'ai compris" at bounding box center [294, 69] width 37 height 11
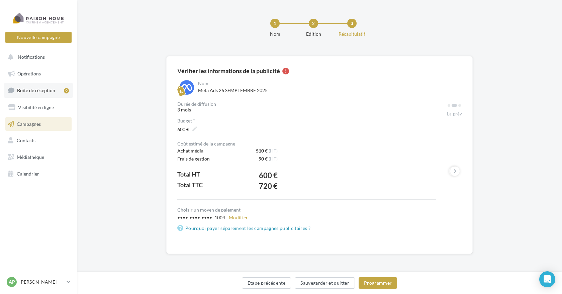
click at [48, 91] on span "Boîte de réception" at bounding box center [36, 91] width 38 height 6
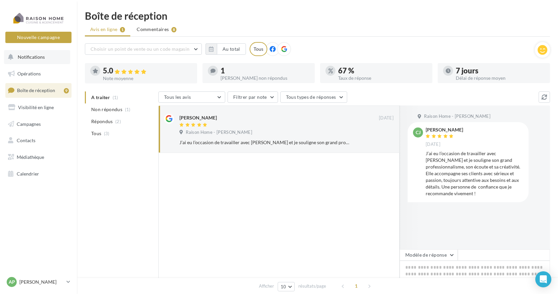
click at [33, 59] on span "Notifications" at bounding box center [31, 57] width 27 height 6
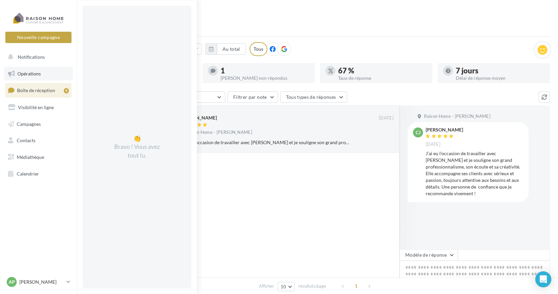
click at [27, 75] on span "Opérations" at bounding box center [28, 74] width 23 height 6
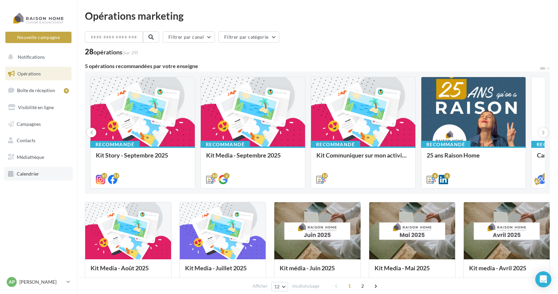
click at [26, 173] on span "Calendrier" at bounding box center [28, 174] width 22 height 6
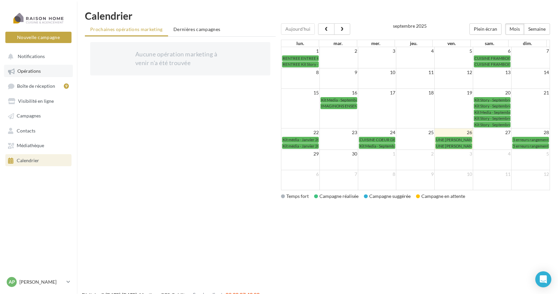
click at [38, 72] on span "Opérations" at bounding box center [28, 72] width 23 height 6
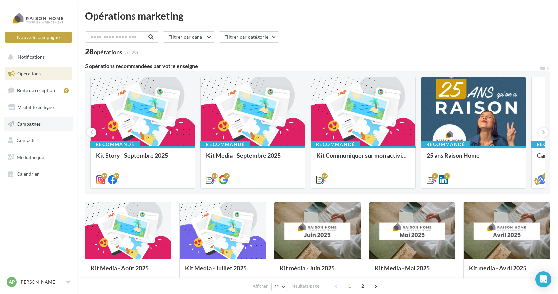
click at [33, 126] on span "Campagnes" at bounding box center [29, 124] width 24 height 6
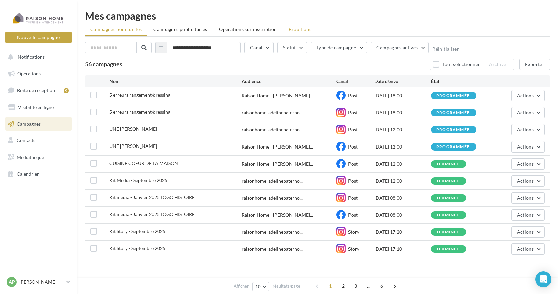
click at [300, 30] on span "Brouillons" at bounding box center [300, 29] width 23 height 6
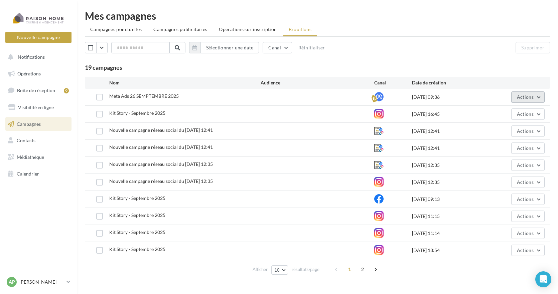
click at [521, 98] on span "Actions" at bounding box center [525, 97] width 17 height 6
click at [497, 112] on button "Editer" at bounding box center [511, 112] width 67 height 17
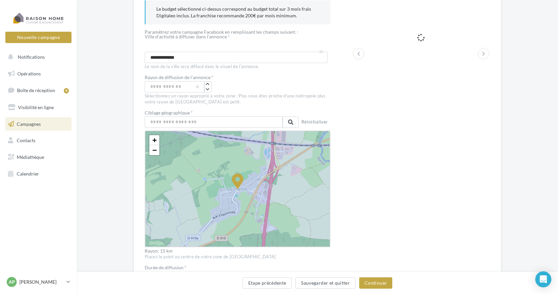
scroll to position [100, 0]
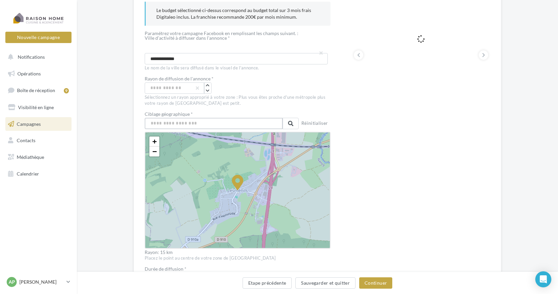
click at [168, 123] on input "text" at bounding box center [214, 123] width 138 height 11
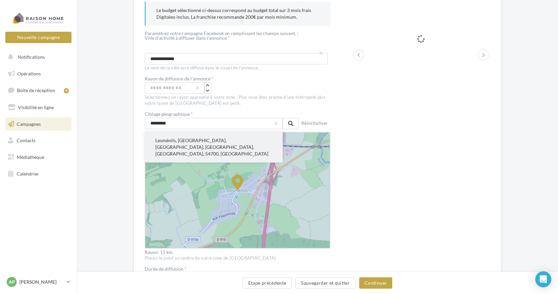
click at [167, 144] on button "Lesménils, Nancy, Meurthe-et-Moselle, Grand Est, France métropolitaine, 54700, …" at bounding box center [214, 147] width 138 height 31
type input "**********"
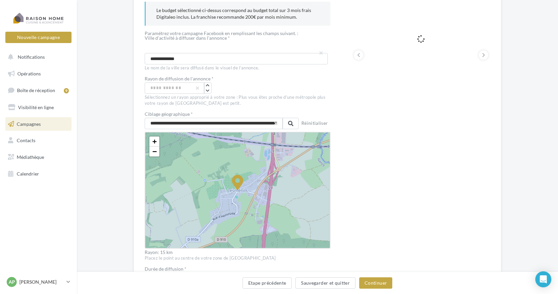
click at [372, 160] on div "Prévisualisation La prévisualisation est non-contractuelle" at bounding box center [421, 234] width 138 height 508
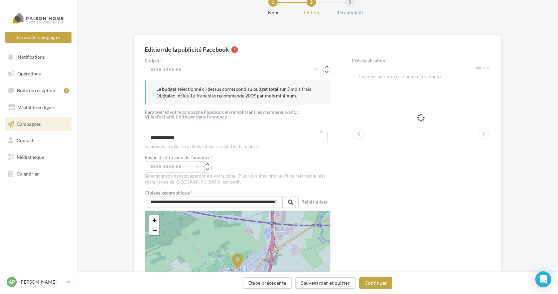
scroll to position [33, 0]
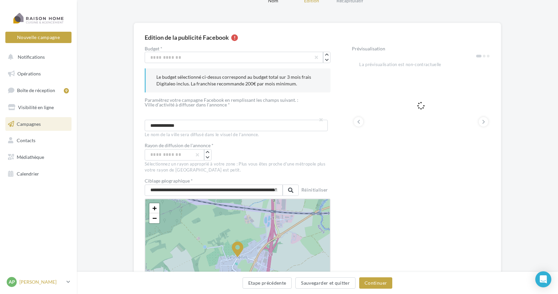
click at [67, 282] on icon at bounding box center [69, 282] width 4 height 6
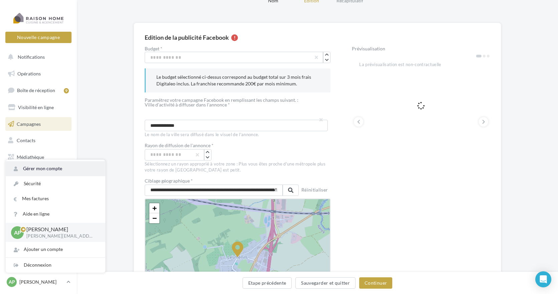
click at [53, 171] on link "Gérer mon compte" at bounding box center [56, 168] width 100 height 15
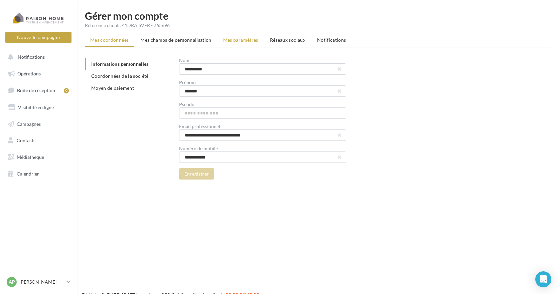
click at [235, 41] on span "Mes paramètres" at bounding box center [240, 40] width 35 height 6
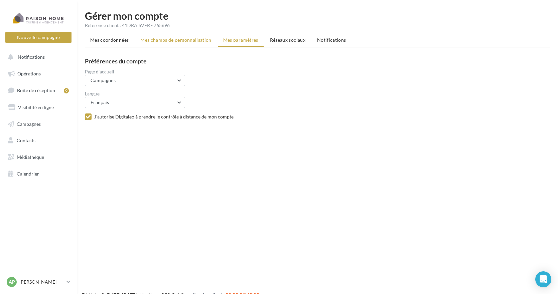
click at [176, 36] on li "Mes champs de personnalisation" at bounding box center [176, 40] width 82 height 12
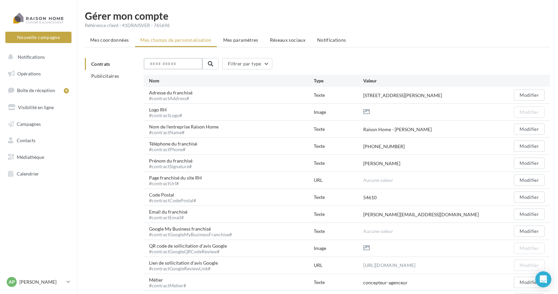
click at [173, 65] on input "text" at bounding box center [173, 63] width 59 height 11
click at [101, 79] on span "Publicitaires" at bounding box center [105, 76] width 28 height 6
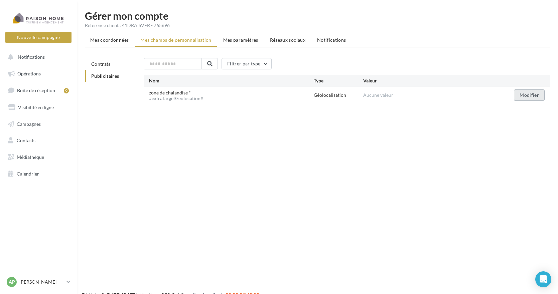
click at [530, 94] on button "Modifier" at bounding box center [529, 95] width 31 height 11
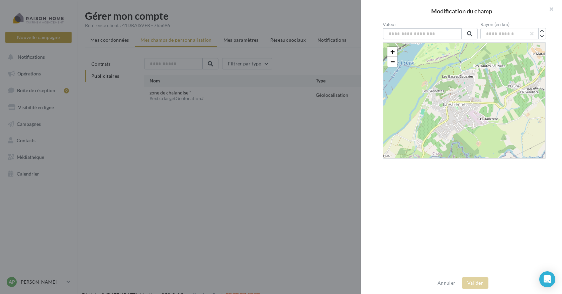
click at [407, 34] on input "text" at bounding box center [421, 33] width 79 height 11
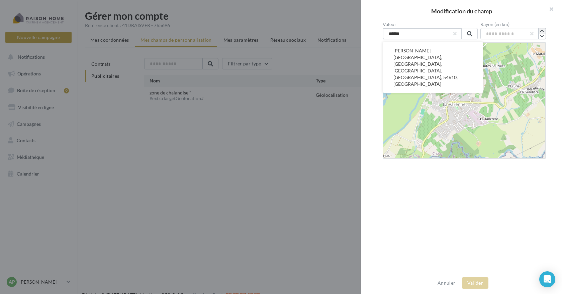
type input "******"
click at [540, 31] on icon "button" at bounding box center [542, 31] width 4 height 4
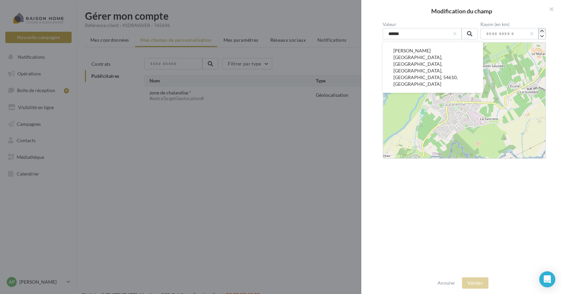
click at [540, 31] on icon "button" at bounding box center [542, 31] width 4 height 4
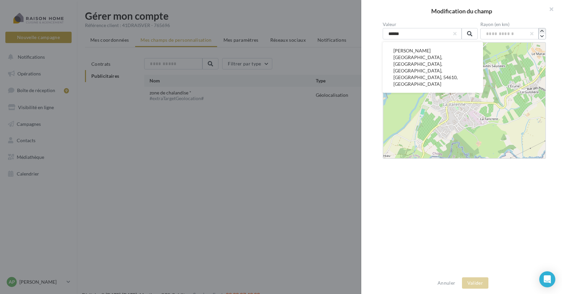
click at [540, 31] on icon "button" at bounding box center [542, 31] width 4 height 4
click at [485, 172] on div "Valeur ****** Nomeny, Nancy, Meurthe-et-Moselle, Grand Est, France métropolitai…" at bounding box center [464, 147] width 206 height 251
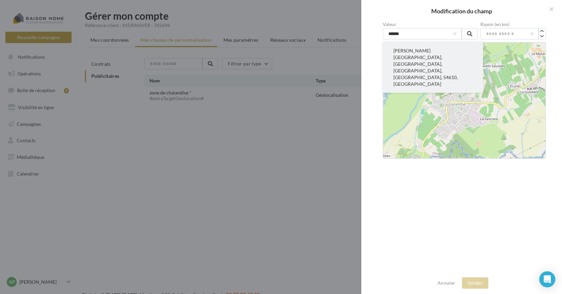
click at [407, 63] on button "Nomeny, Nancy, Meurthe-et-Moselle, Grand Est, France métropolitaine, 54610, Fra…" at bounding box center [432, 67] width 100 height 51
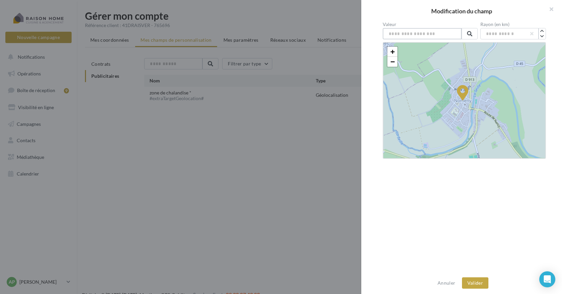
click at [416, 34] on input "text" at bounding box center [421, 33] width 79 height 11
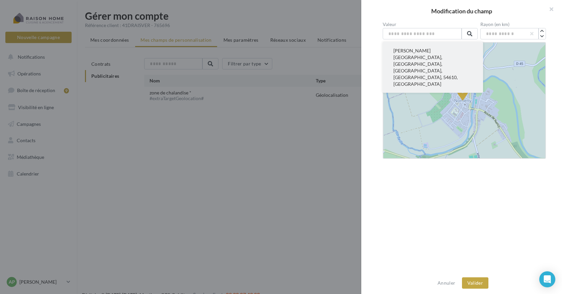
click at [420, 53] on button "Nomeny, Nancy, Meurthe-et-Moselle, Grand Est, France métropolitaine, 54610, Fra…" at bounding box center [432, 67] width 100 height 51
type input "**********"
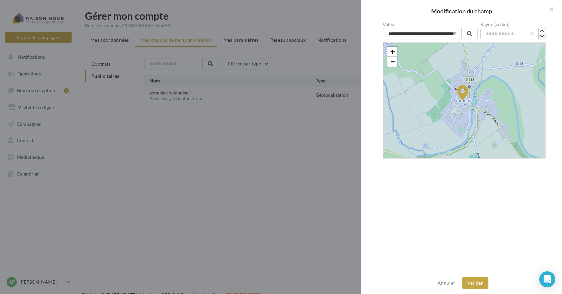
click at [540, 35] on icon "button" at bounding box center [542, 36] width 4 height 4
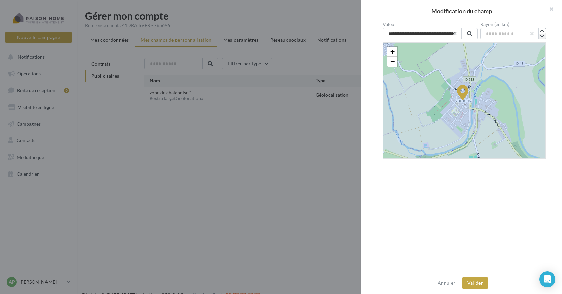
click at [540, 35] on icon "button" at bounding box center [542, 36] width 4 height 4
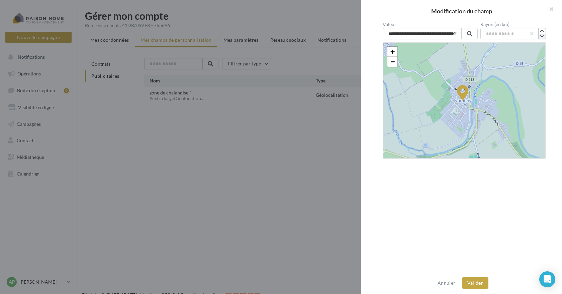
click at [540, 35] on icon "button" at bounding box center [542, 36] width 4 height 4
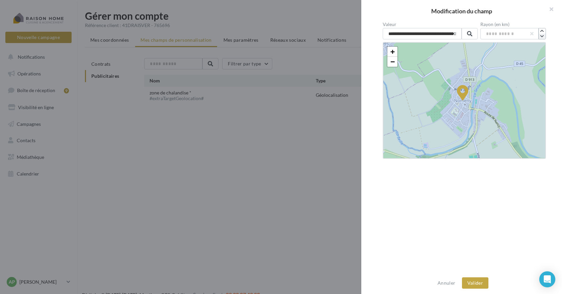
click at [540, 35] on icon "button" at bounding box center [542, 36] width 4 height 4
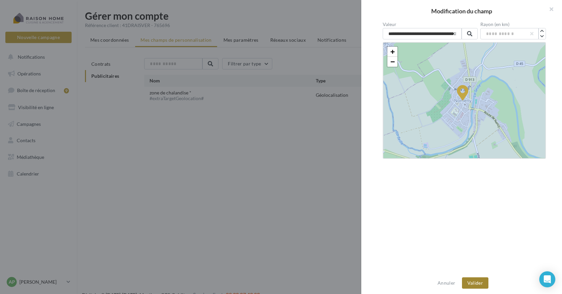
click at [477, 285] on button "Valider" at bounding box center [475, 283] width 26 height 11
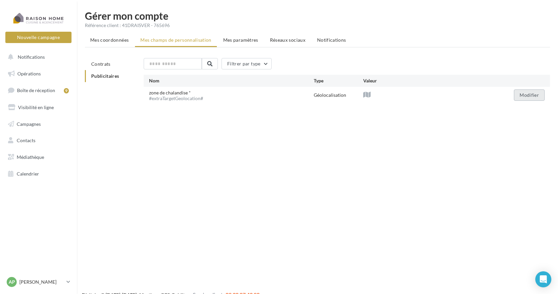
click at [521, 97] on button "Modifier" at bounding box center [529, 95] width 31 height 11
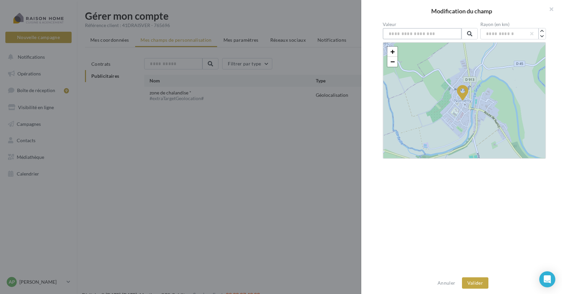
click at [405, 33] on input "text" at bounding box center [421, 33] width 79 height 11
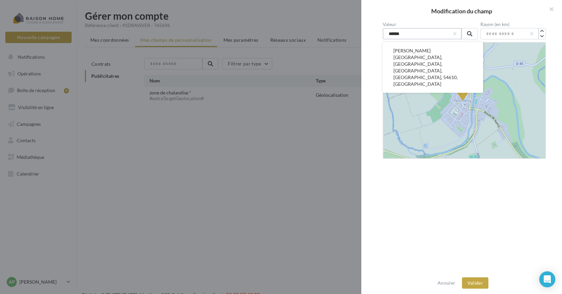
click at [416, 34] on input "******" at bounding box center [421, 33] width 79 height 11
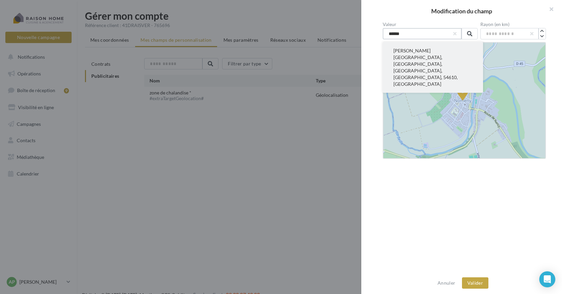
type input "******"
click at [418, 55] on button "Nomeny, Nancy, Meurthe-et-Moselle, Grand Est, France métropolitaine, 54610, Fra…" at bounding box center [432, 67] width 100 height 51
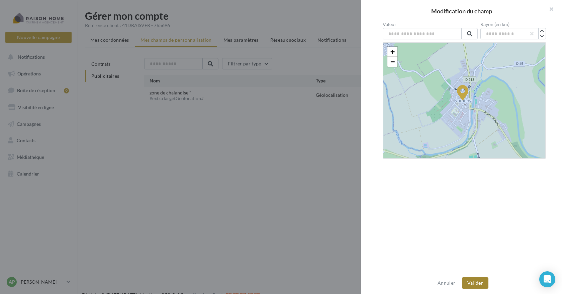
click at [472, 284] on button "Valider" at bounding box center [475, 283] width 26 height 11
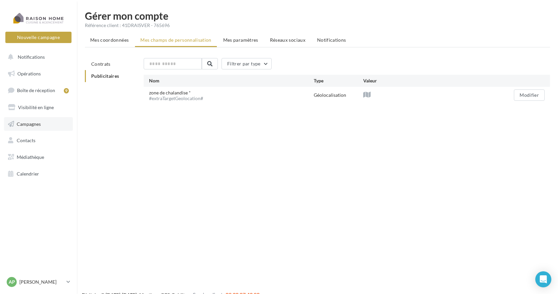
click at [36, 123] on span "Campagnes" at bounding box center [29, 124] width 24 height 6
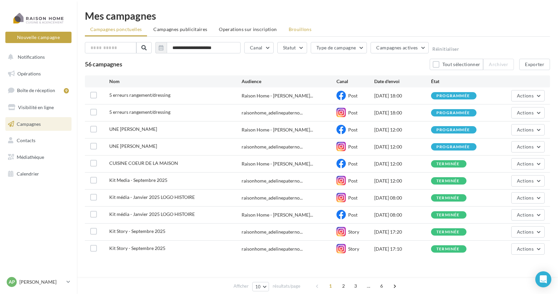
click at [289, 31] on span "Brouillons" at bounding box center [300, 29] width 23 height 6
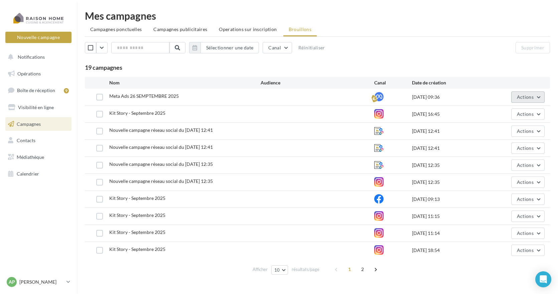
click at [515, 96] on button "Actions" at bounding box center [527, 97] width 33 height 11
click at [503, 112] on button "Editer" at bounding box center [511, 112] width 67 height 17
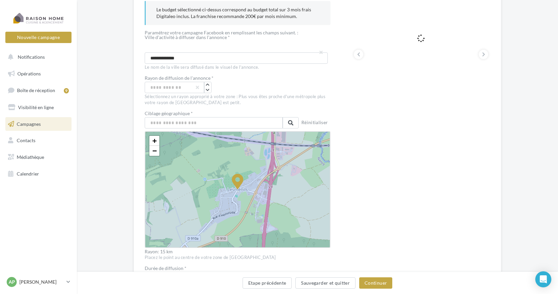
scroll to position [134, 0]
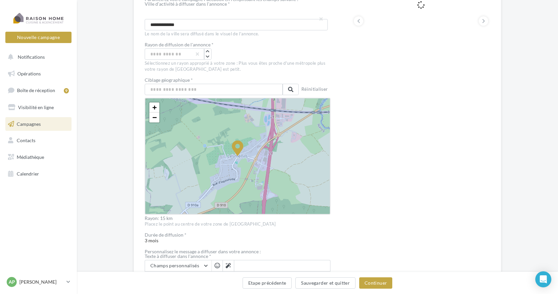
click at [216, 125] on icon at bounding box center [237, 155] width 1599 height 1599
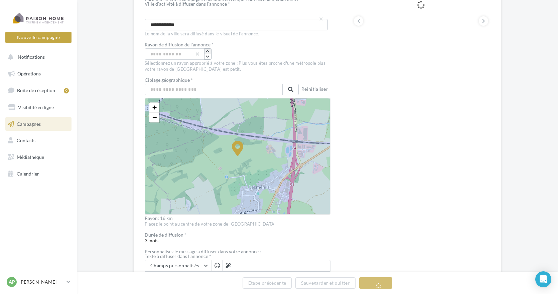
click at [209, 52] on icon "button" at bounding box center [208, 51] width 4 height 4
click at [190, 93] on input "text" at bounding box center [214, 89] width 138 height 11
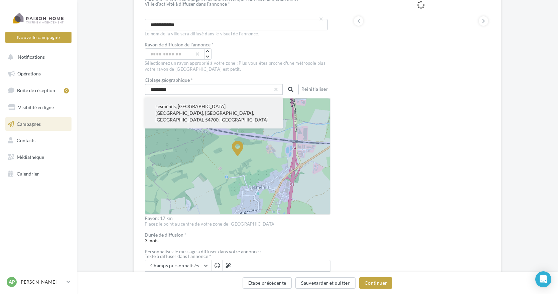
type input "*********"
click at [202, 106] on button "Lesménils, Nancy, Meurthe-et-Moselle, Grand Est, France métropolitaine, 54700, …" at bounding box center [214, 113] width 138 height 31
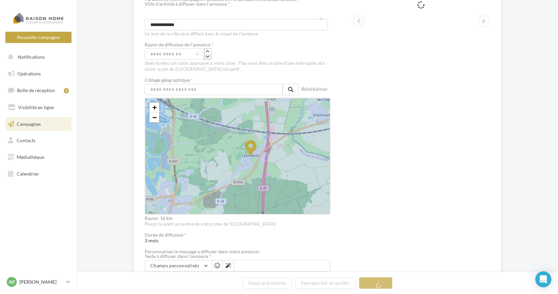
click at [209, 58] on icon "button" at bounding box center [208, 57] width 4 height 4
click at [156, 90] on input "text" at bounding box center [214, 89] width 138 height 11
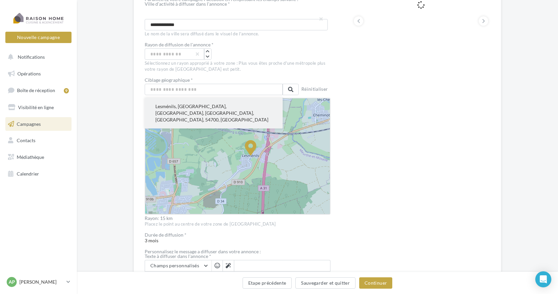
click at [159, 107] on button "Lesménils, Nancy, Meurthe-et-Moselle, Grand Est, France métropolitaine, 54700, …" at bounding box center [214, 113] width 138 height 31
type input "**********"
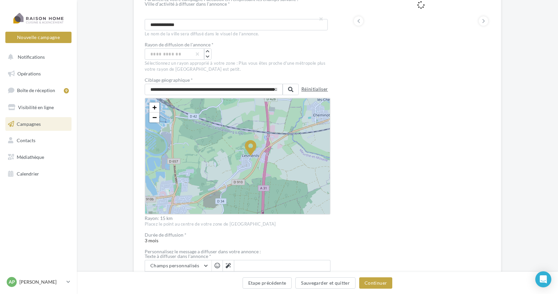
click at [323, 91] on button "Réinitialiser" at bounding box center [315, 89] width 32 height 9
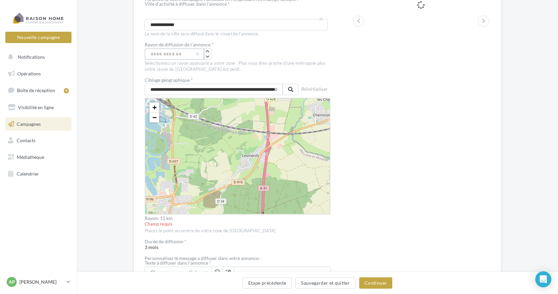
click at [183, 52] on input "**" at bounding box center [175, 53] width 60 height 11
click at [252, 160] on div "+ − Leaflet" at bounding box center [238, 156] width 186 height 117
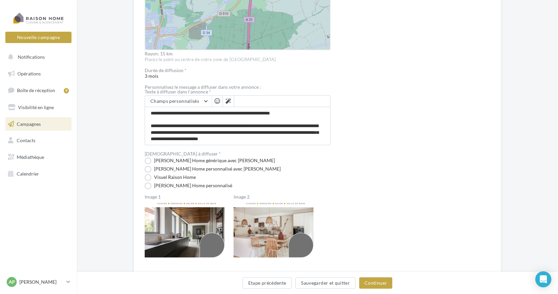
scroll to position [301, 0]
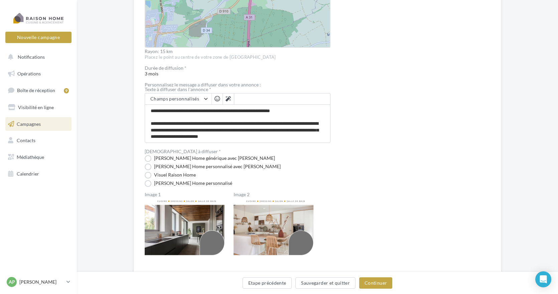
click at [290, 219] on img at bounding box center [276, 240] width 84 height 84
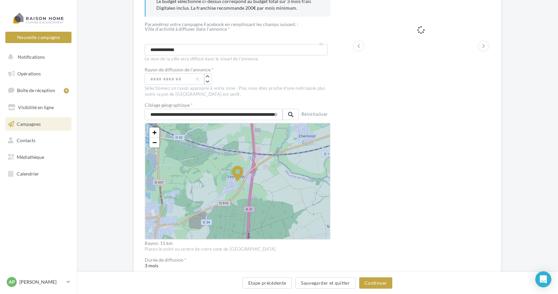
scroll to position [33, 0]
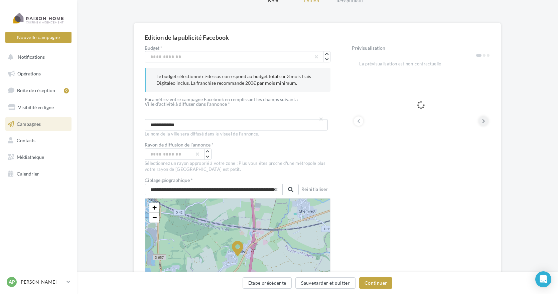
click at [484, 120] on icon at bounding box center [483, 121] width 3 height 7
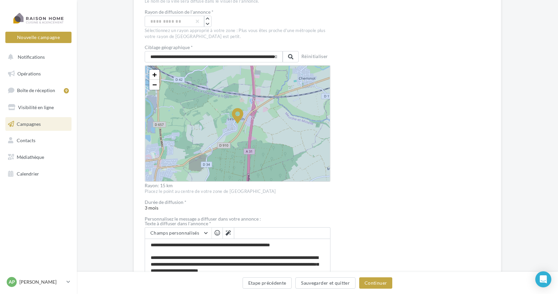
scroll to position [176, 0]
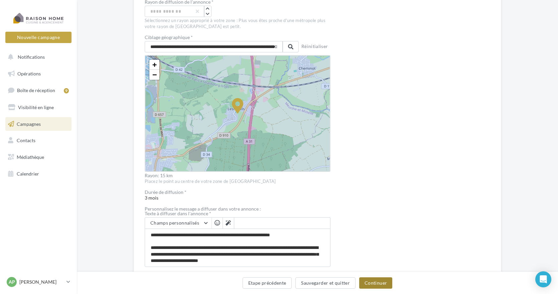
click at [382, 284] on button "Continuer" at bounding box center [375, 283] width 33 height 11
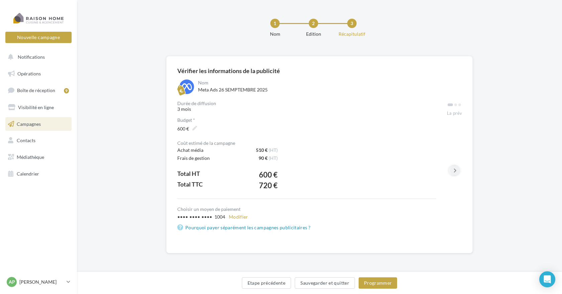
click at [455, 170] on icon at bounding box center [454, 170] width 3 height 7
click at [453, 167] on icon at bounding box center [454, 170] width 3 height 7
click at [454, 172] on icon at bounding box center [454, 170] width 3 height 7
drag, startPoint x: 385, startPoint y: 176, endPoint x: 366, endPoint y: 181, distance: 19.9
drag, startPoint x: 392, startPoint y: 186, endPoint x: 361, endPoint y: 188, distance: 31.5
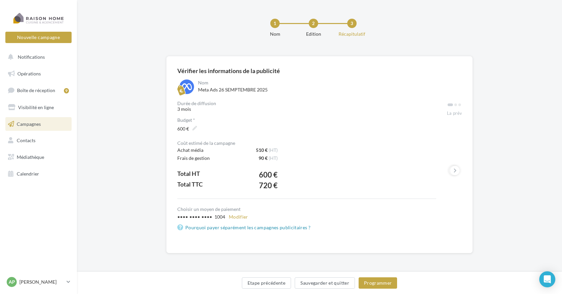
click at [361, 188] on div "Coût estimé de la campagne Achat média 510 € (HT) Frais de gestion 90 € (HT) To…" at bounding box center [306, 170] width 259 height 58
click at [240, 219] on button "Modifier" at bounding box center [238, 217] width 25 height 8
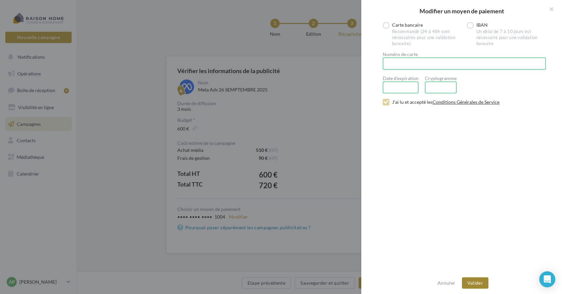
click at [481, 284] on button "Valider" at bounding box center [475, 283] width 26 height 11
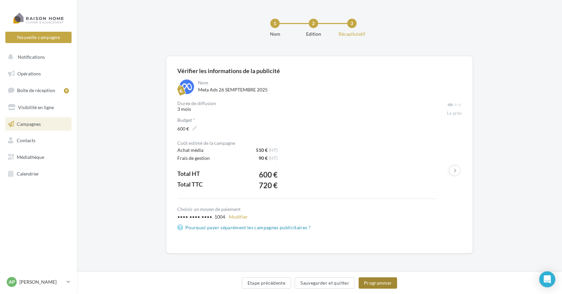
click at [382, 283] on button "Programmer" at bounding box center [377, 283] width 39 height 11
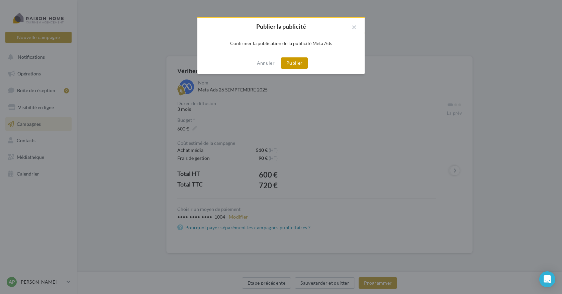
click at [299, 61] on button "Publier" at bounding box center [294, 62] width 27 height 11
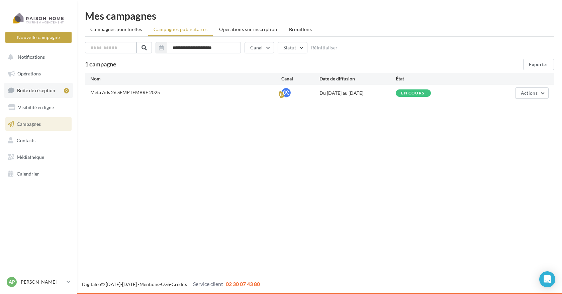
click at [31, 92] on span "Boîte de réception" at bounding box center [36, 91] width 38 height 6
